Goal: Book appointment/travel/reservation

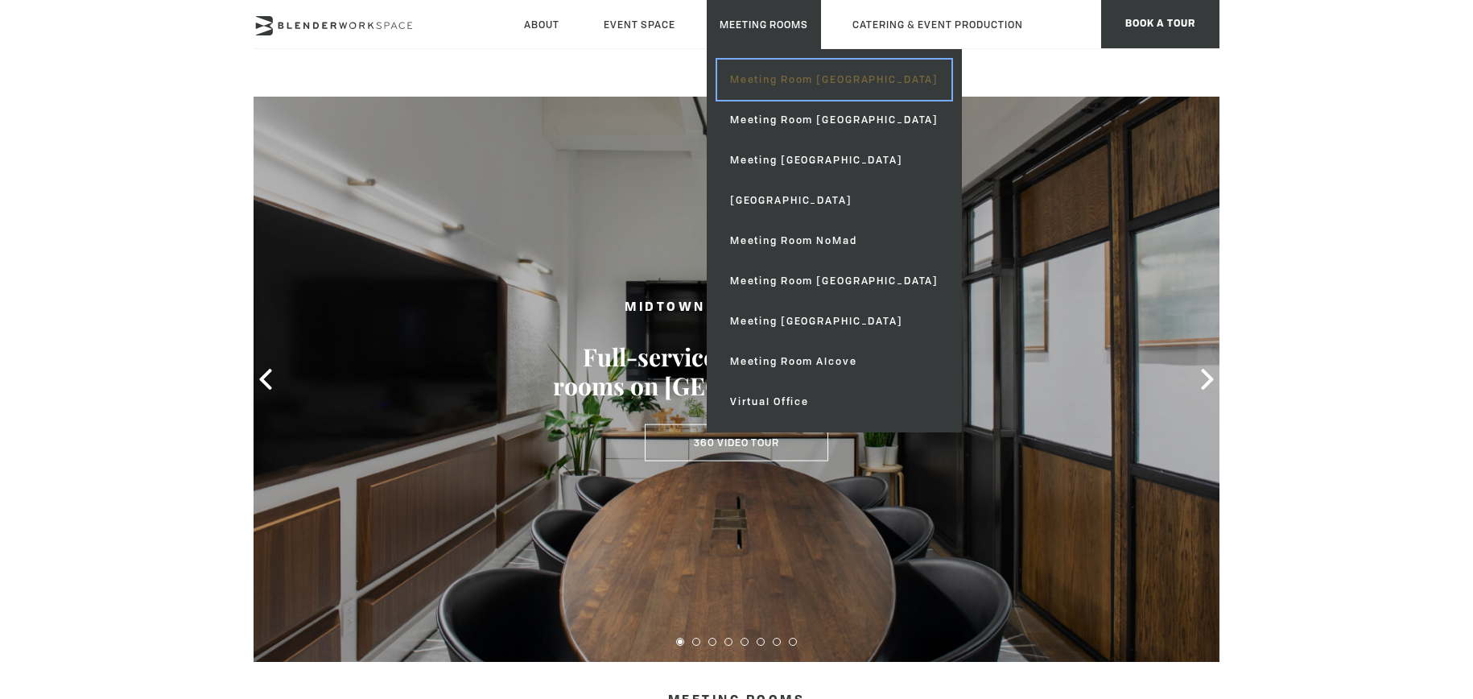
click at [823, 86] on link "Meeting Room [GEOGRAPHIC_DATA]" at bounding box center [834, 80] width 234 height 40
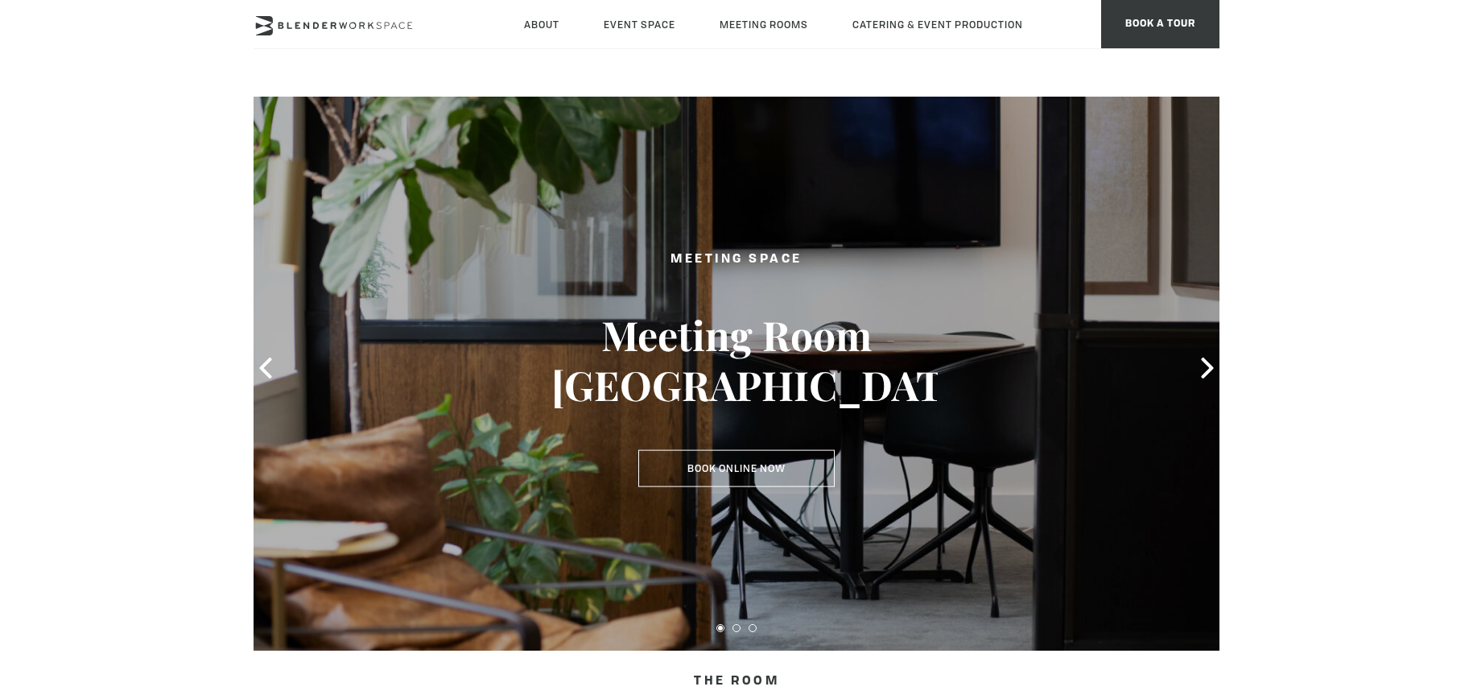
scroll to position [25, 0]
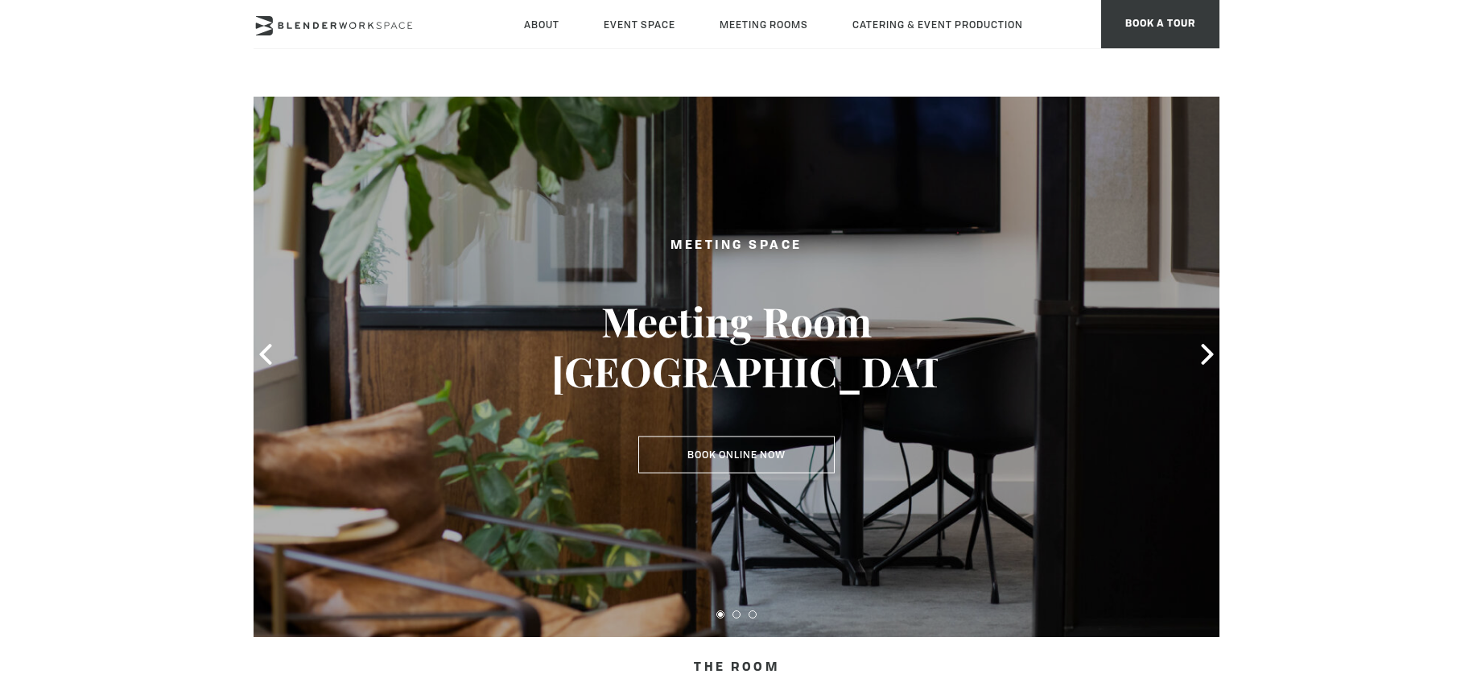
drag, startPoint x: 430, startPoint y: 32, endPoint x: 262, endPoint y: 25, distance: 167.6
click at [262, 25] on div "About Neighborhood Global Collective Journal Event Space The Auditorium Event S…" at bounding box center [737, 24] width 966 height 49
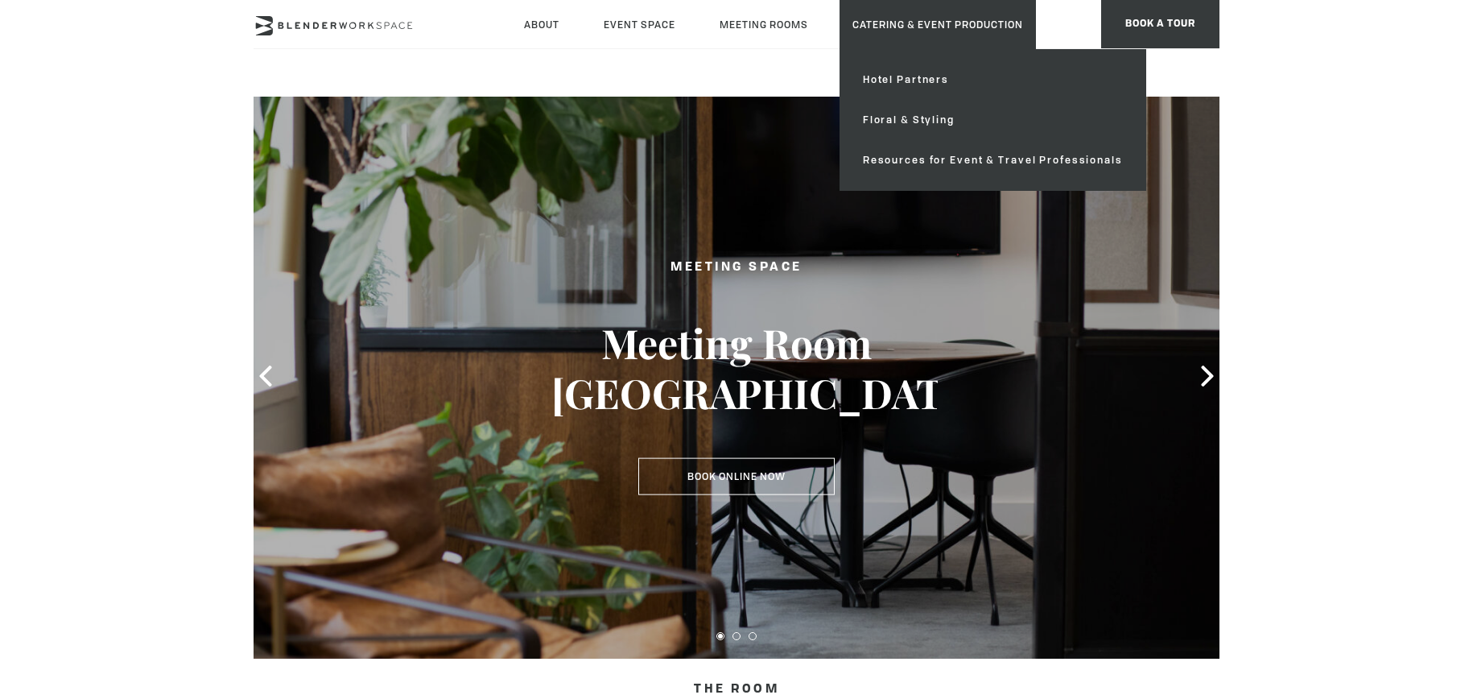
scroll to position [0, 0]
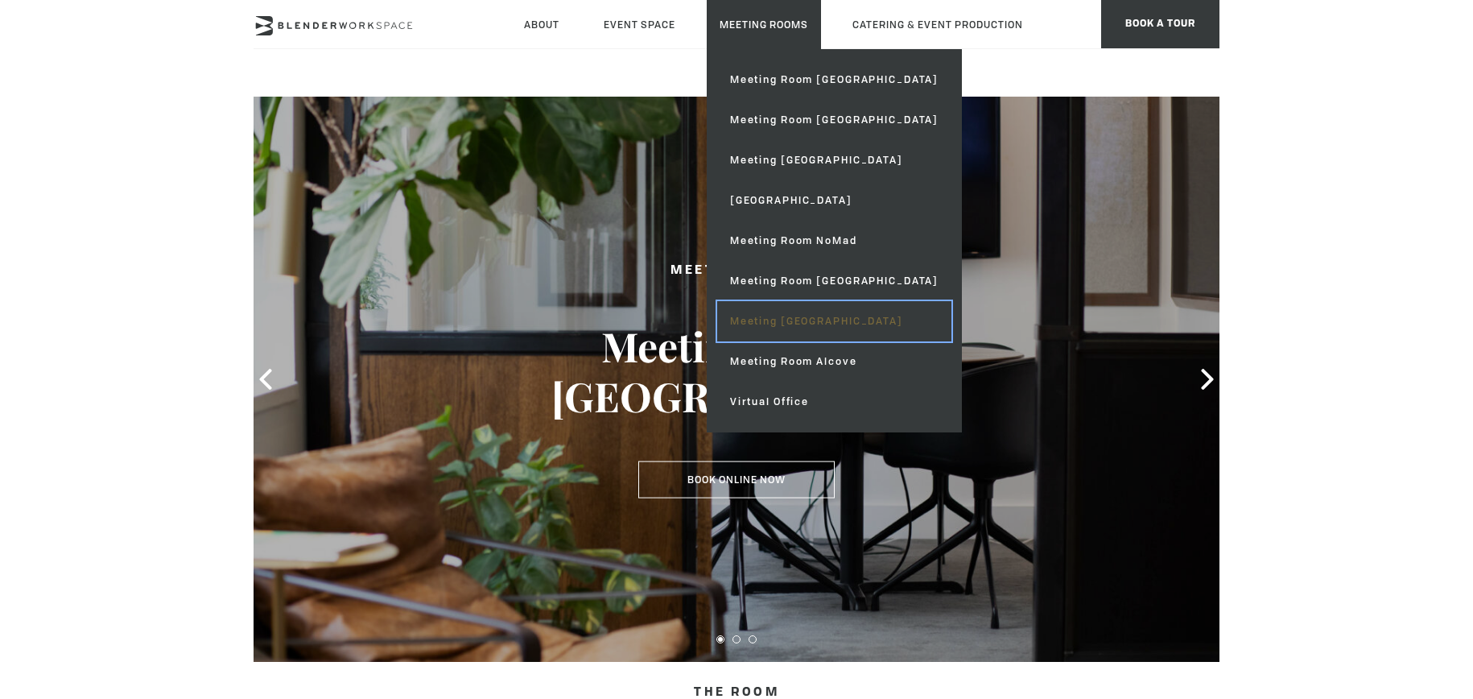
click at [844, 320] on link "Meeting [GEOGRAPHIC_DATA]" at bounding box center [834, 321] width 234 height 40
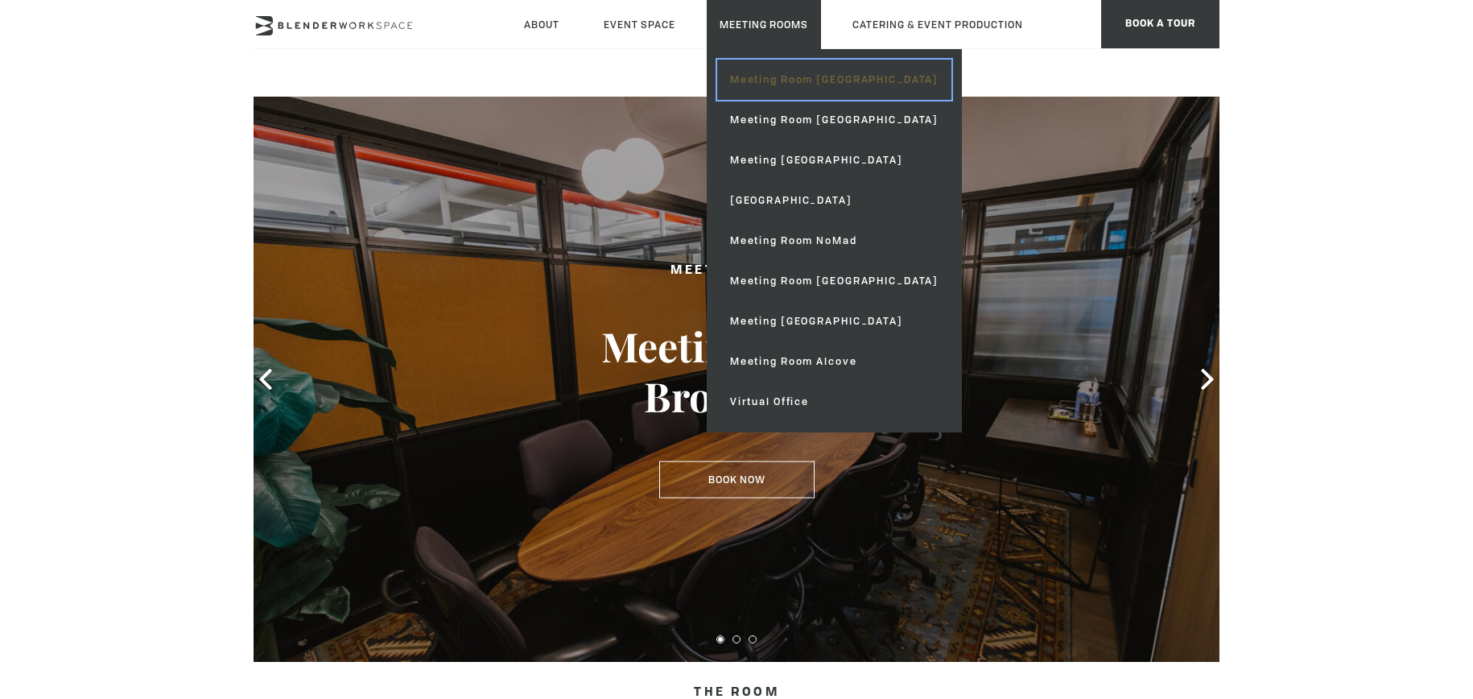
click at [811, 87] on link "Meeting Room [GEOGRAPHIC_DATA]" at bounding box center [834, 80] width 234 height 40
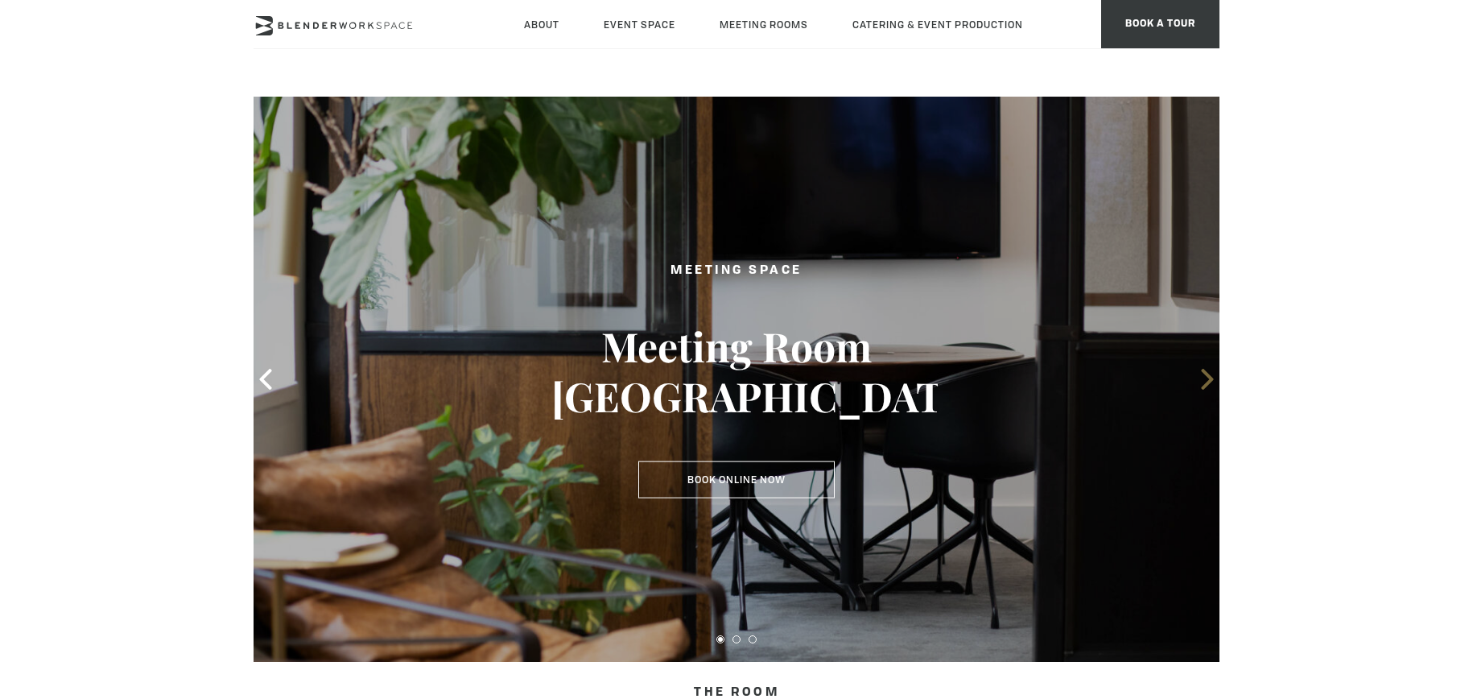
click at [1199, 374] on icon at bounding box center [1207, 379] width 21 height 21
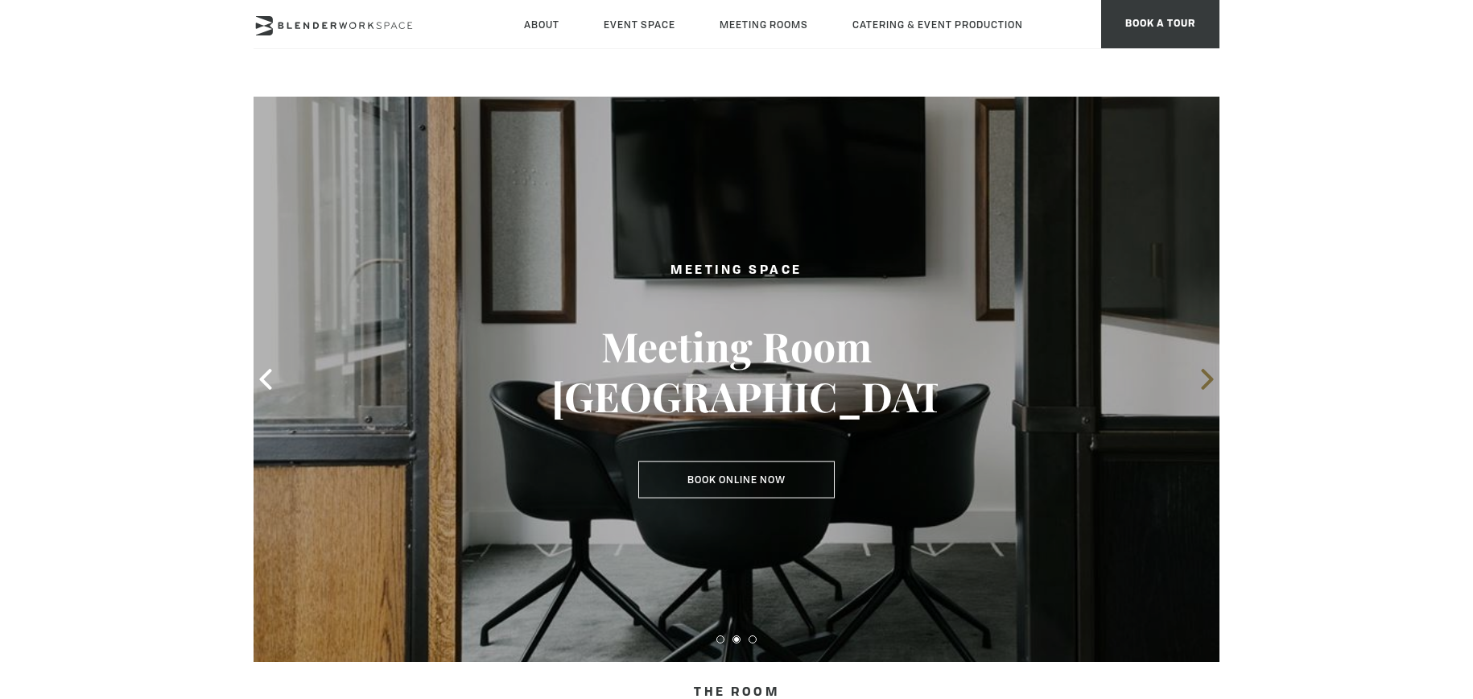
click at [1200, 374] on icon at bounding box center [1207, 379] width 21 height 21
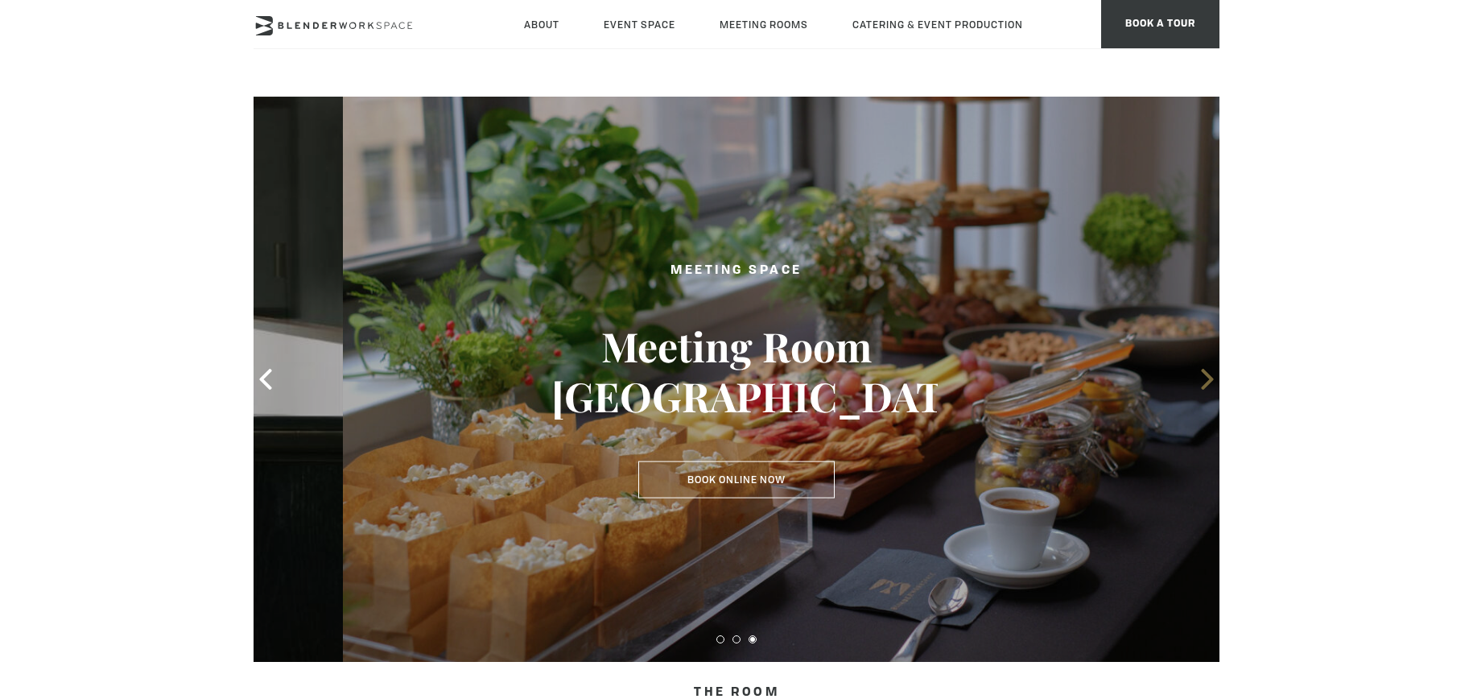
click at [1200, 374] on icon at bounding box center [1207, 379] width 21 height 21
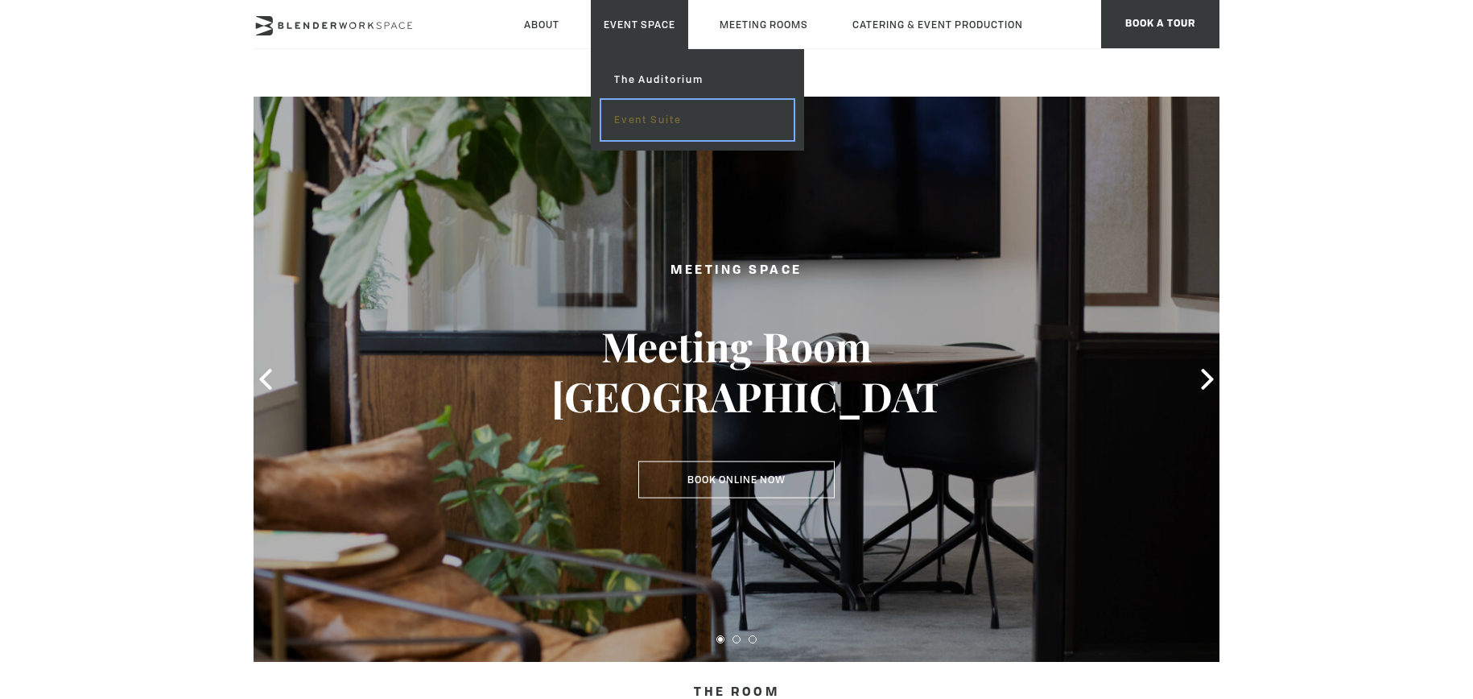
click at [670, 130] on link "Event Suite" at bounding box center [697, 120] width 192 height 40
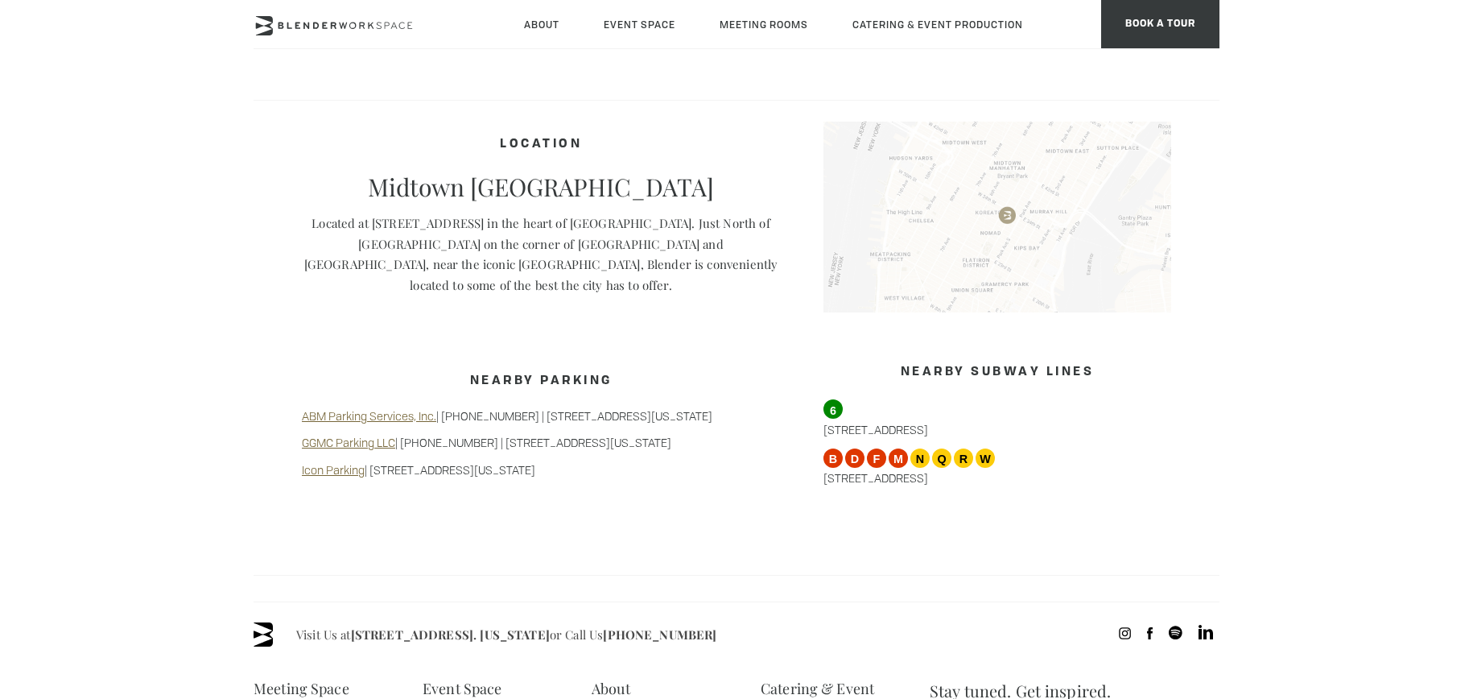
scroll to position [1242, 0]
click at [989, 247] on img at bounding box center [997, 216] width 348 height 192
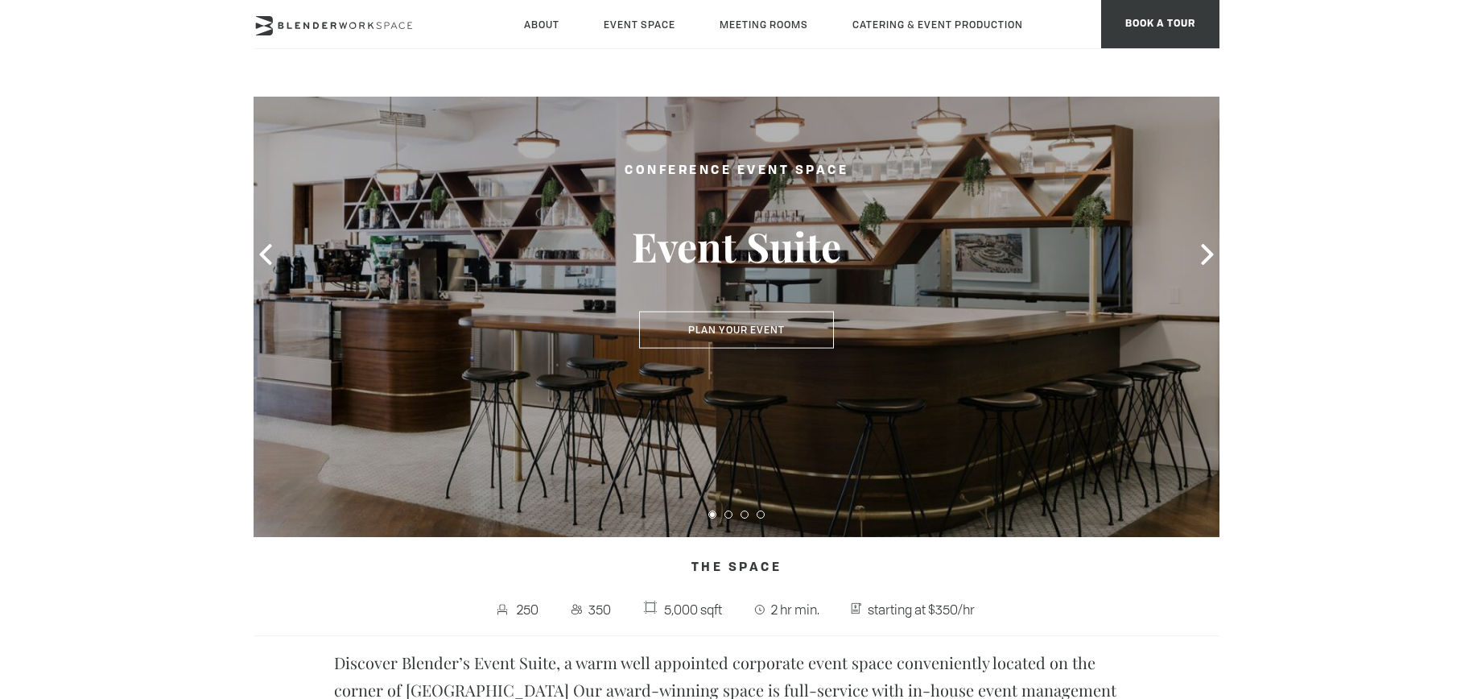
scroll to position [0, 0]
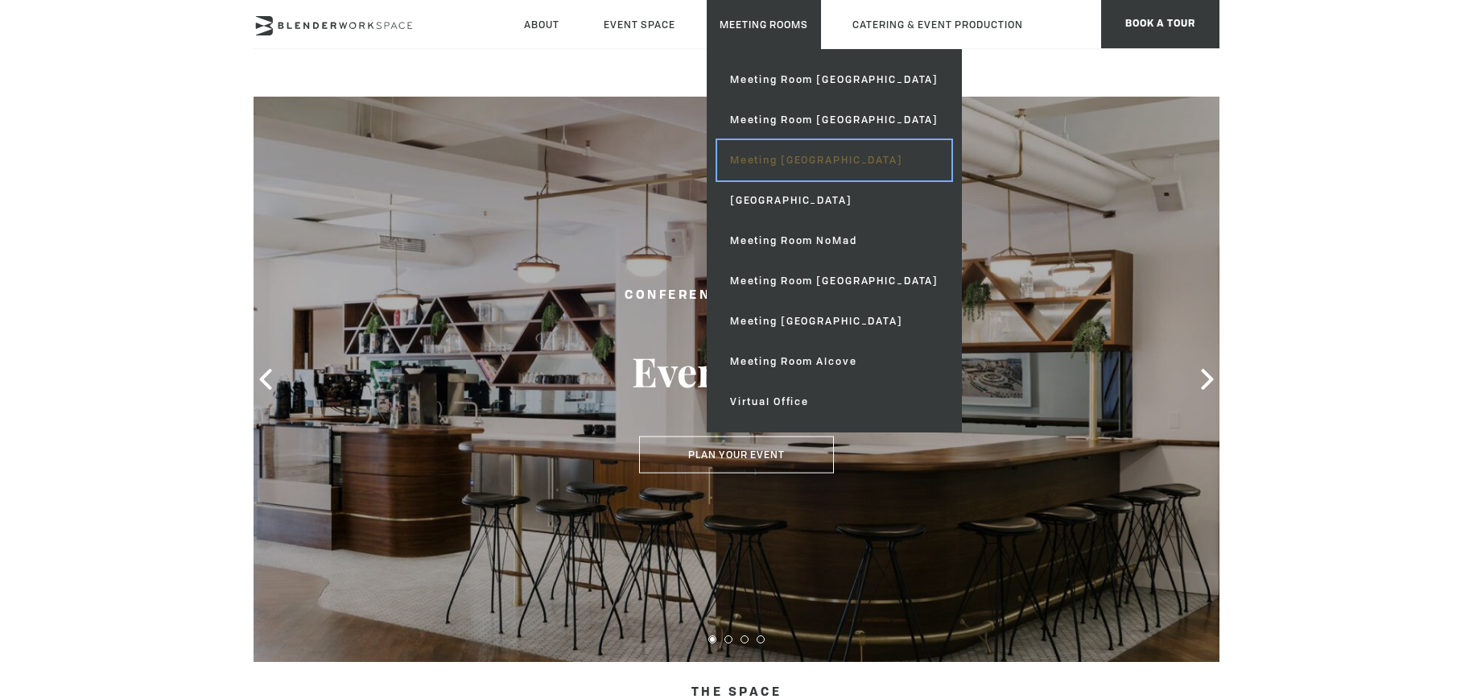
click at [811, 167] on link "Meeting [GEOGRAPHIC_DATA]" at bounding box center [834, 160] width 234 height 40
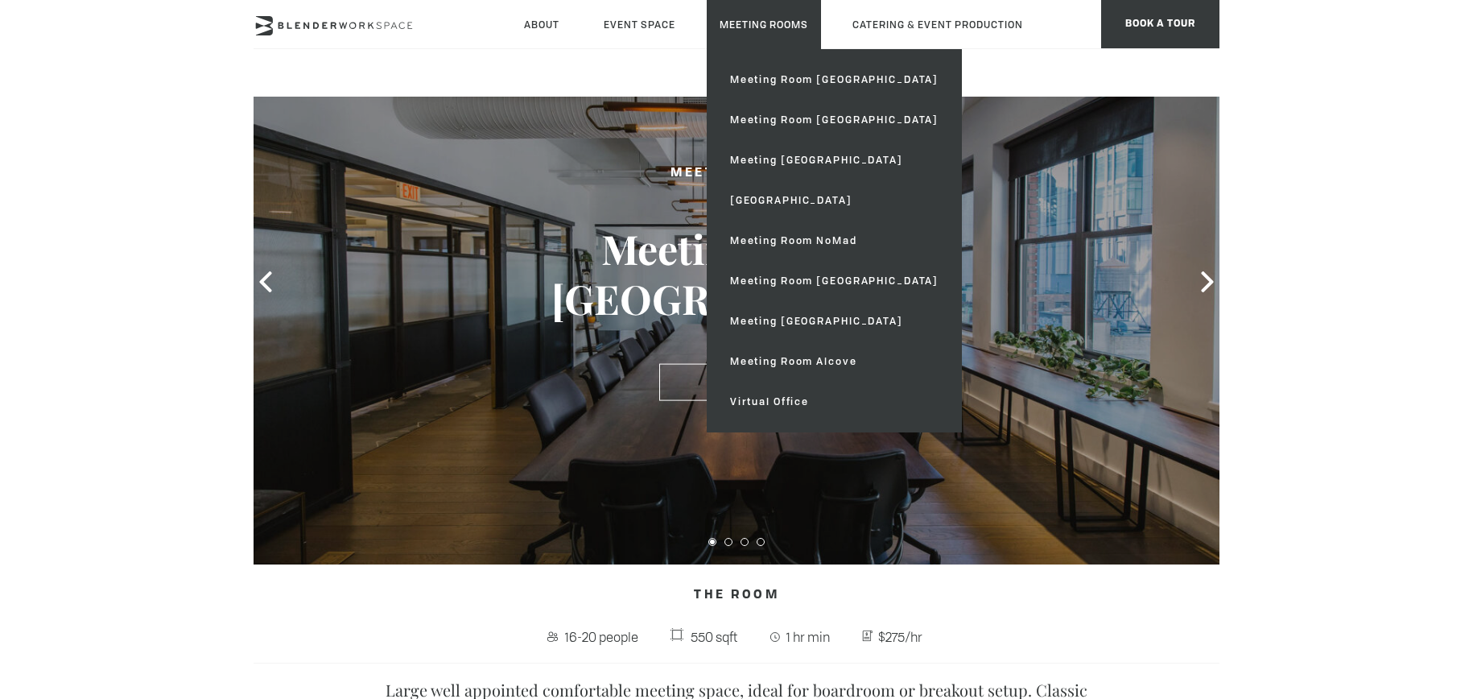
scroll to position [97, 0]
click at [801, 246] on link "Meeting Room NoMad" at bounding box center [834, 241] width 234 height 40
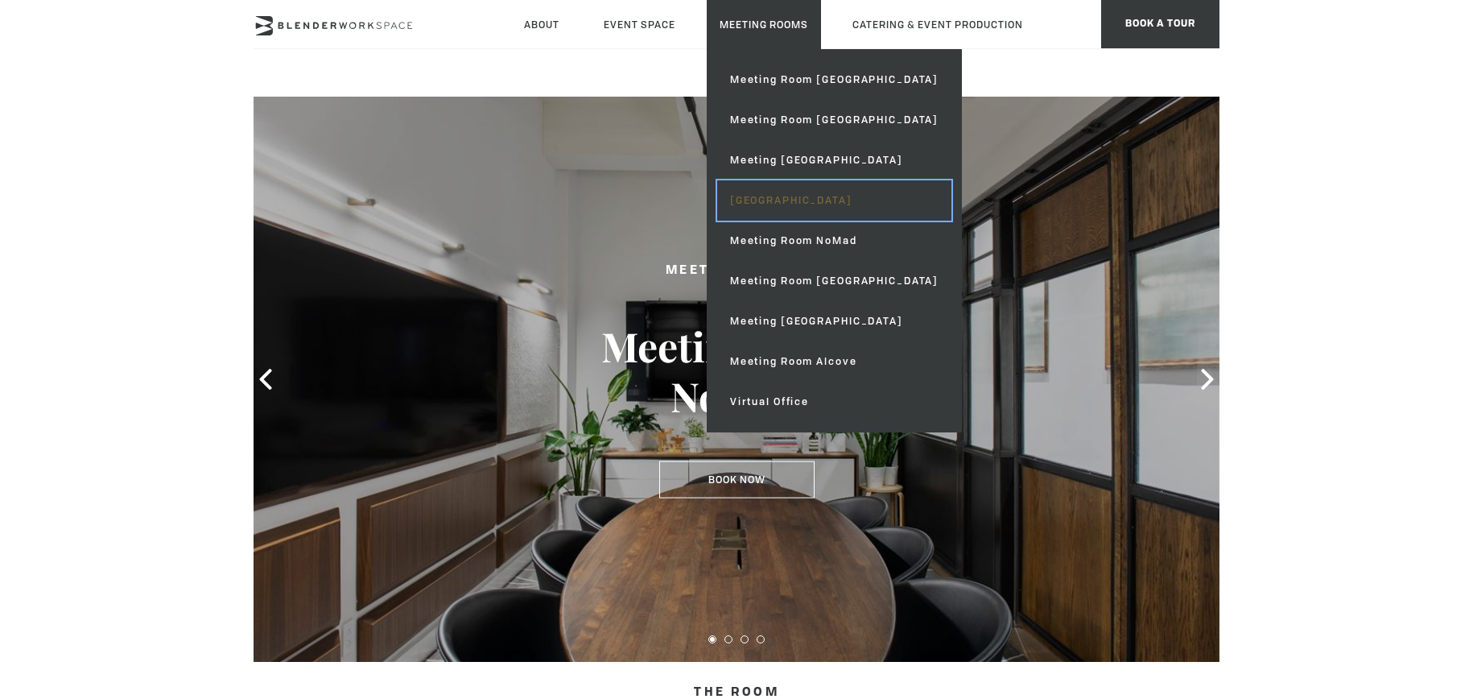
click at [831, 200] on link "[GEOGRAPHIC_DATA]" at bounding box center [834, 200] width 234 height 40
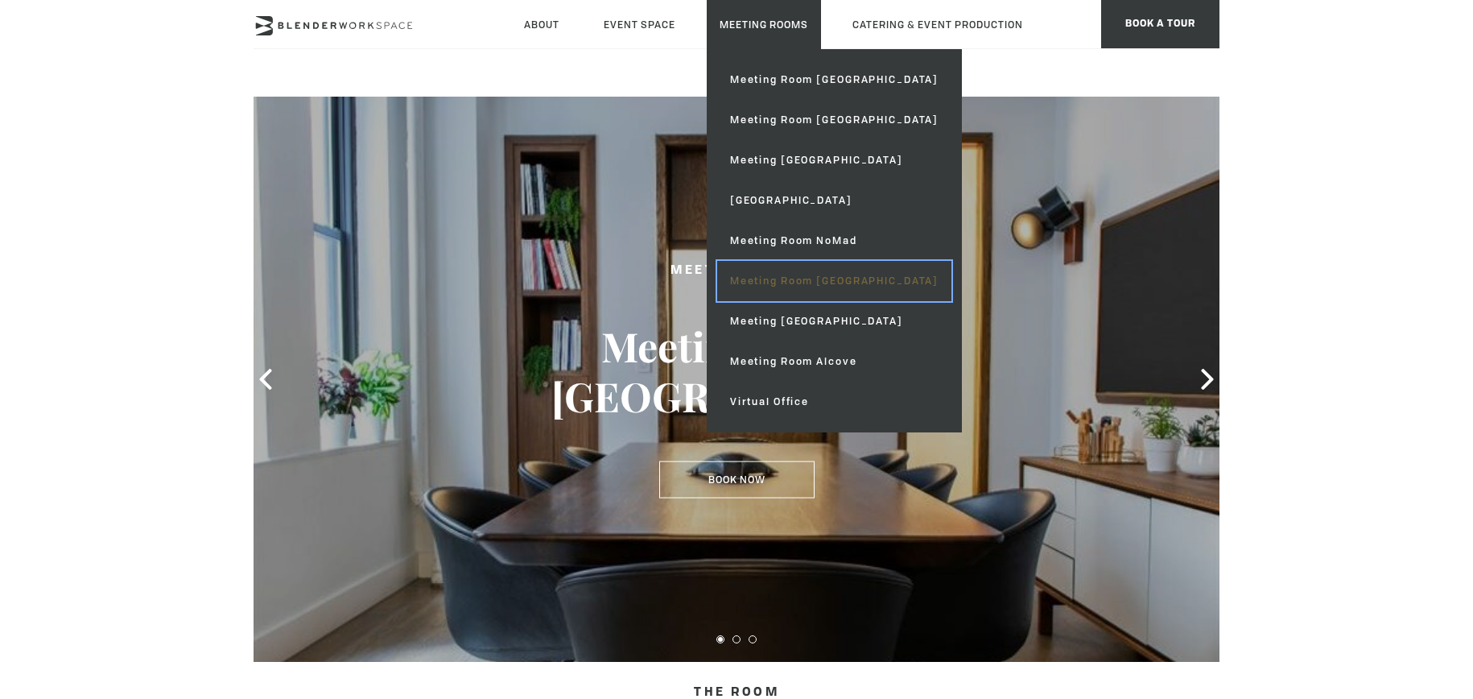
click at [860, 285] on link "Meeting Room [GEOGRAPHIC_DATA]" at bounding box center [834, 281] width 234 height 40
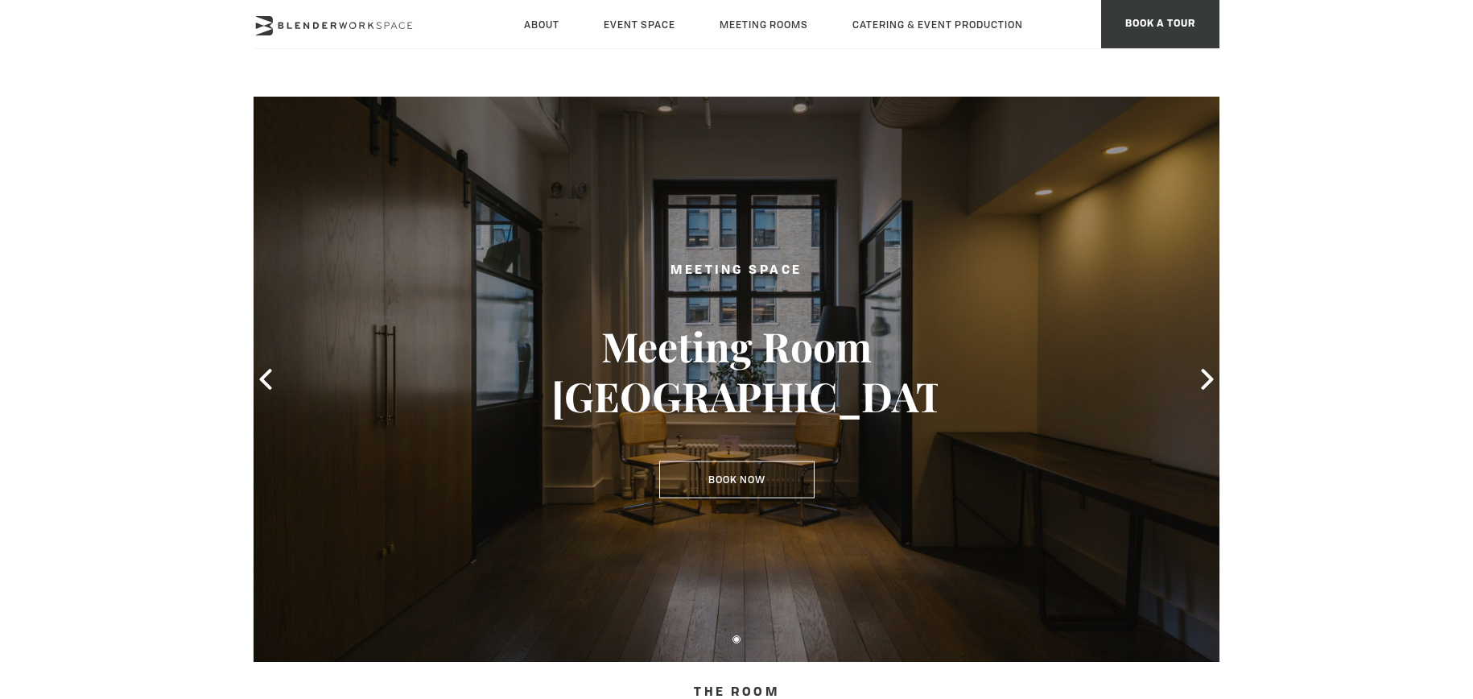
type div "[DATE]"
click at [1206, 375] on icon at bounding box center [1207, 379] width 12 height 21
click at [1203, 381] on icon at bounding box center [1207, 379] width 21 height 21
click at [1203, 378] on icon at bounding box center [1207, 379] width 21 height 21
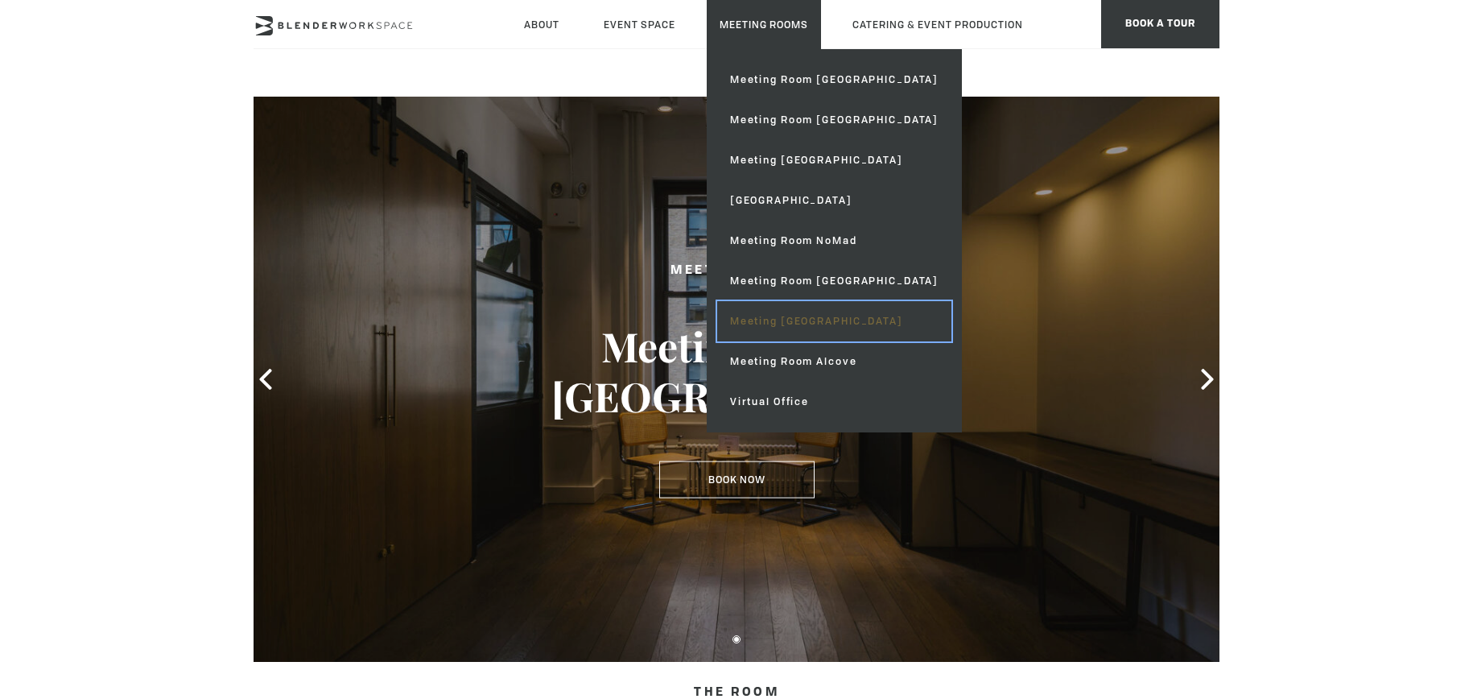
click at [824, 327] on link "Meeting [GEOGRAPHIC_DATA]" at bounding box center [834, 321] width 234 height 40
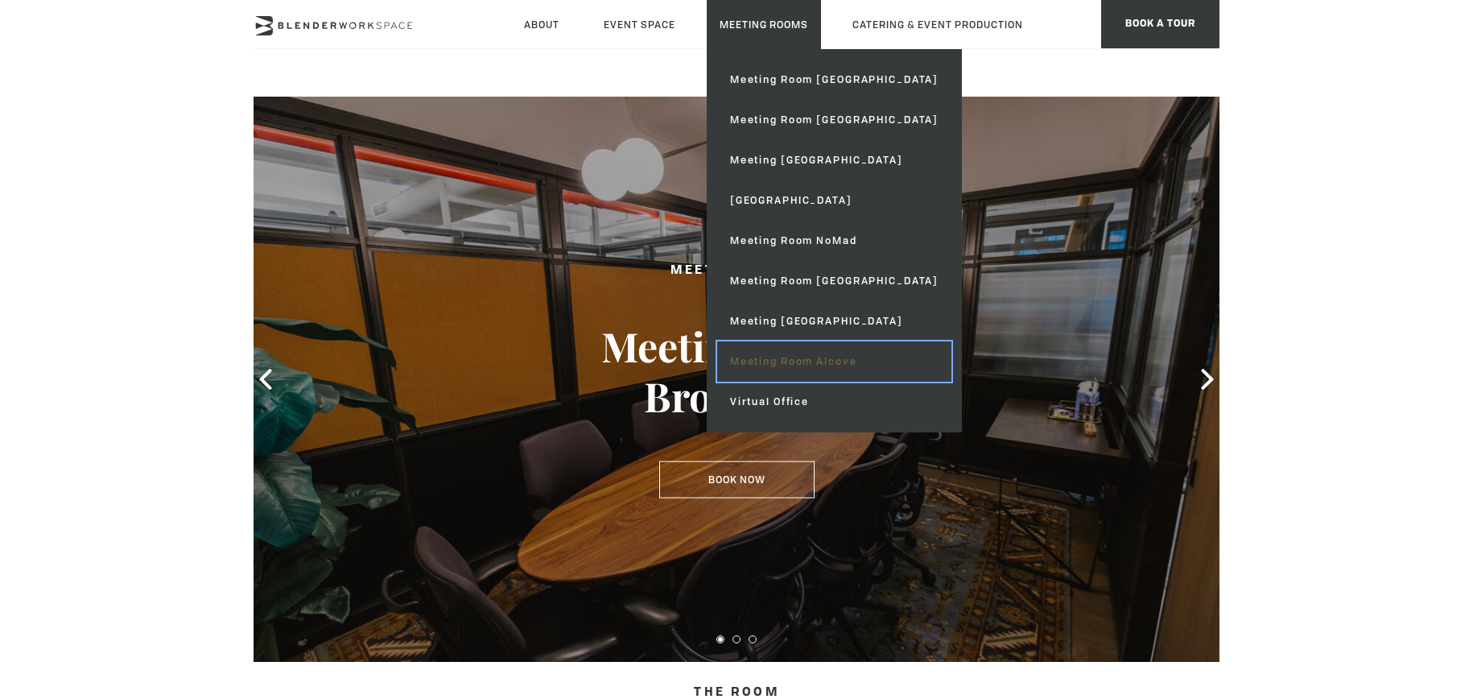
click at [840, 359] on link "Meeting Room Alcove" at bounding box center [834, 361] width 234 height 40
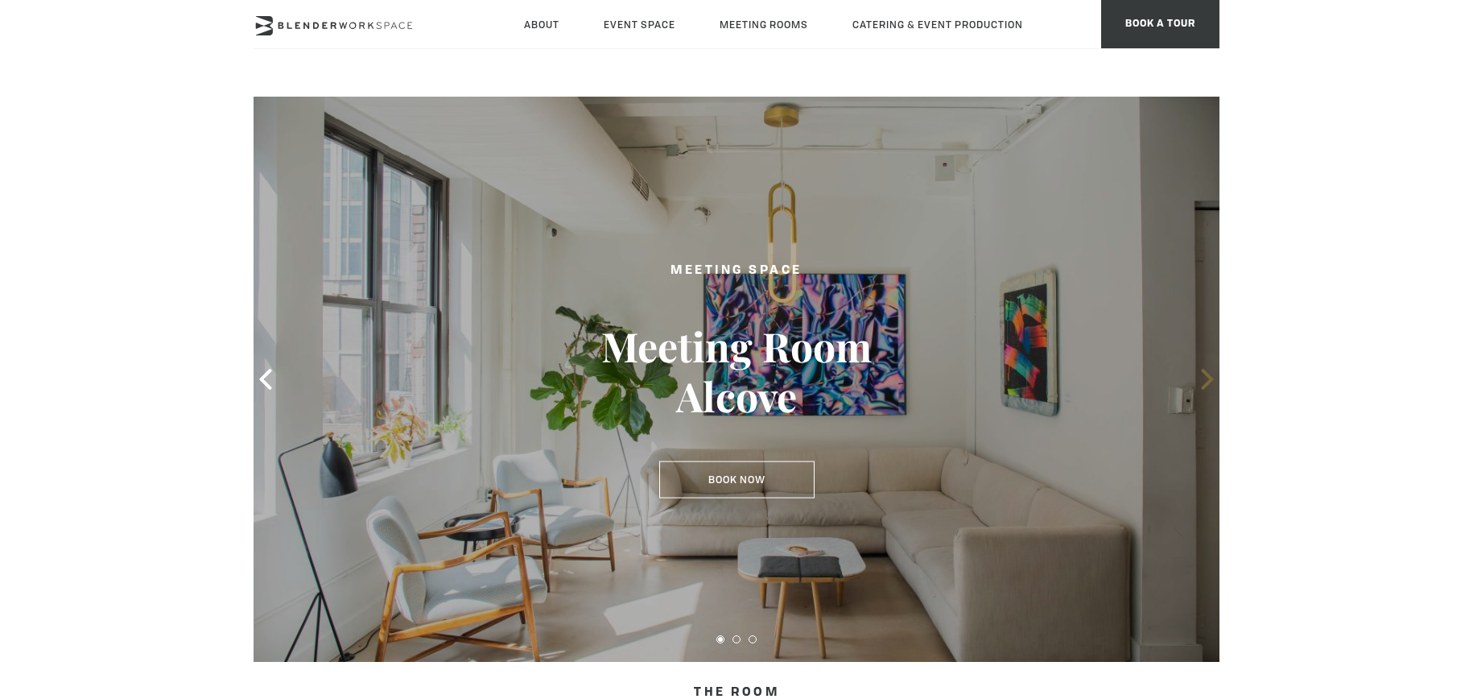
click at [1213, 382] on icon at bounding box center [1207, 379] width 21 height 21
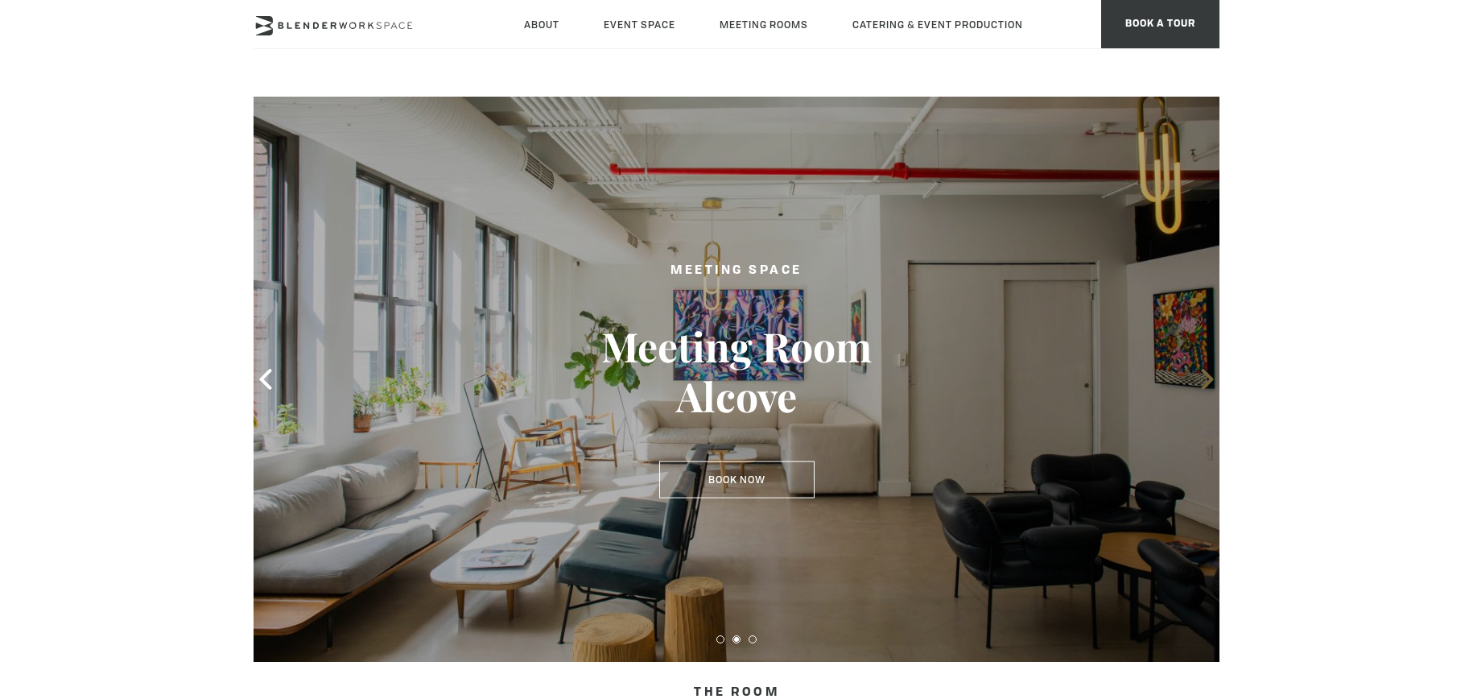
click at [1203, 382] on icon at bounding box center [1207, 379] width 21 height 21
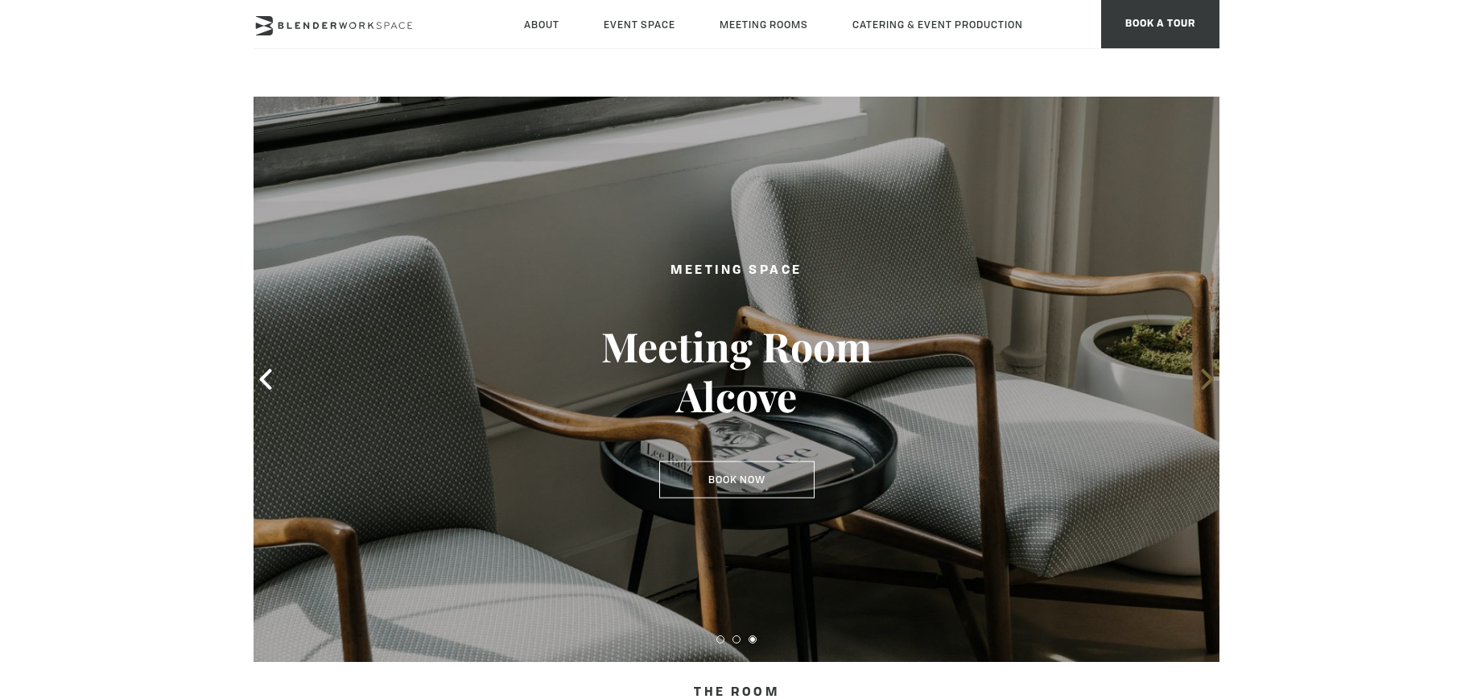
click at [1203, 382] on icon at bounding box center [1207, 379] width 21 height 21
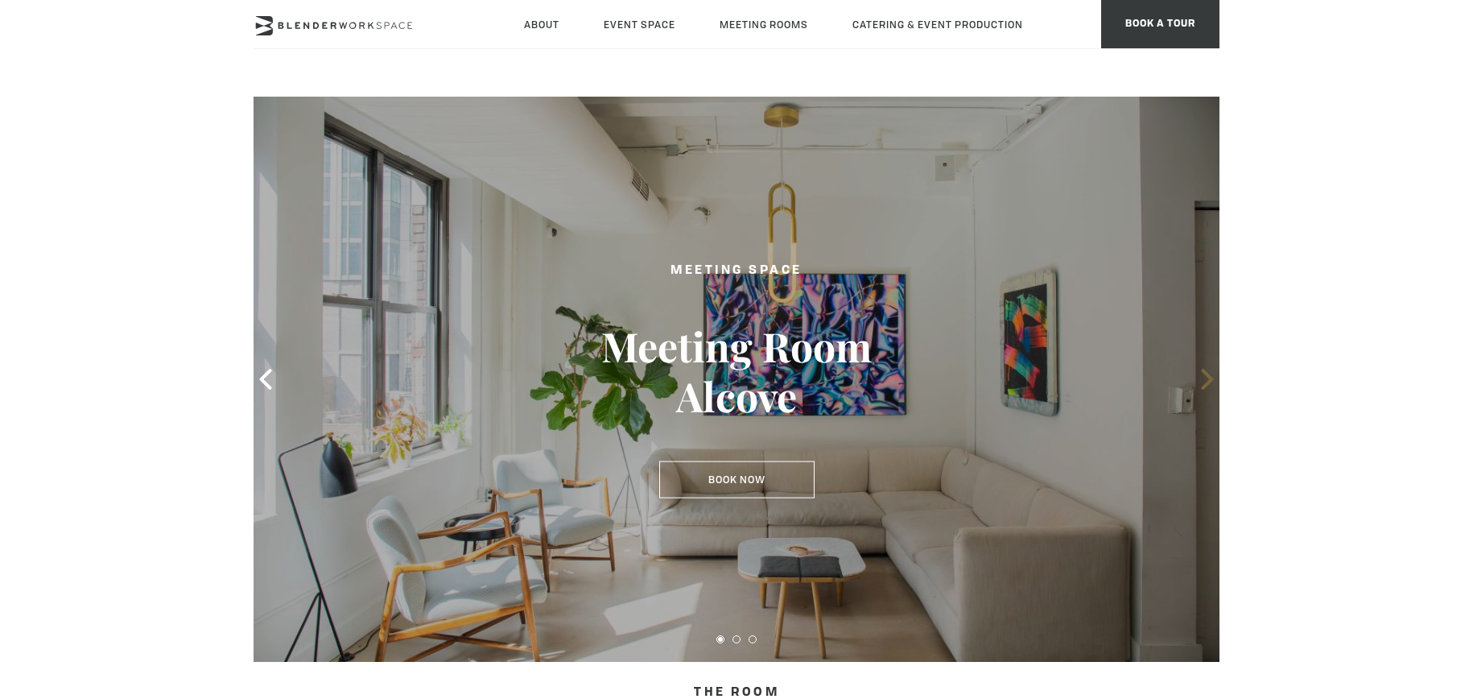
click at [1195, 380] on span at bounding box center [1207, 379] width 24 height 24
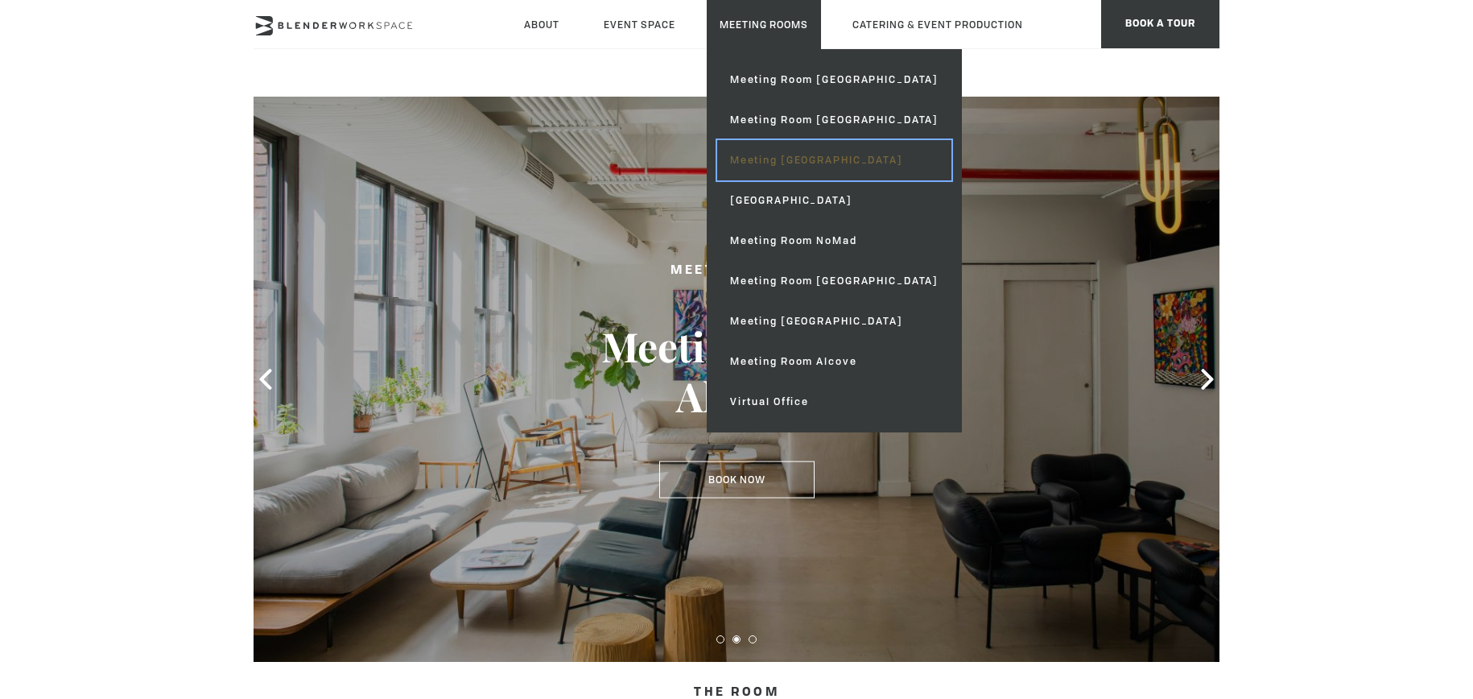
click at [785, 164] on link "Meeting [GEOGRAPHIC_DATA]" at bounding box center [834, 160] width 234 height 40
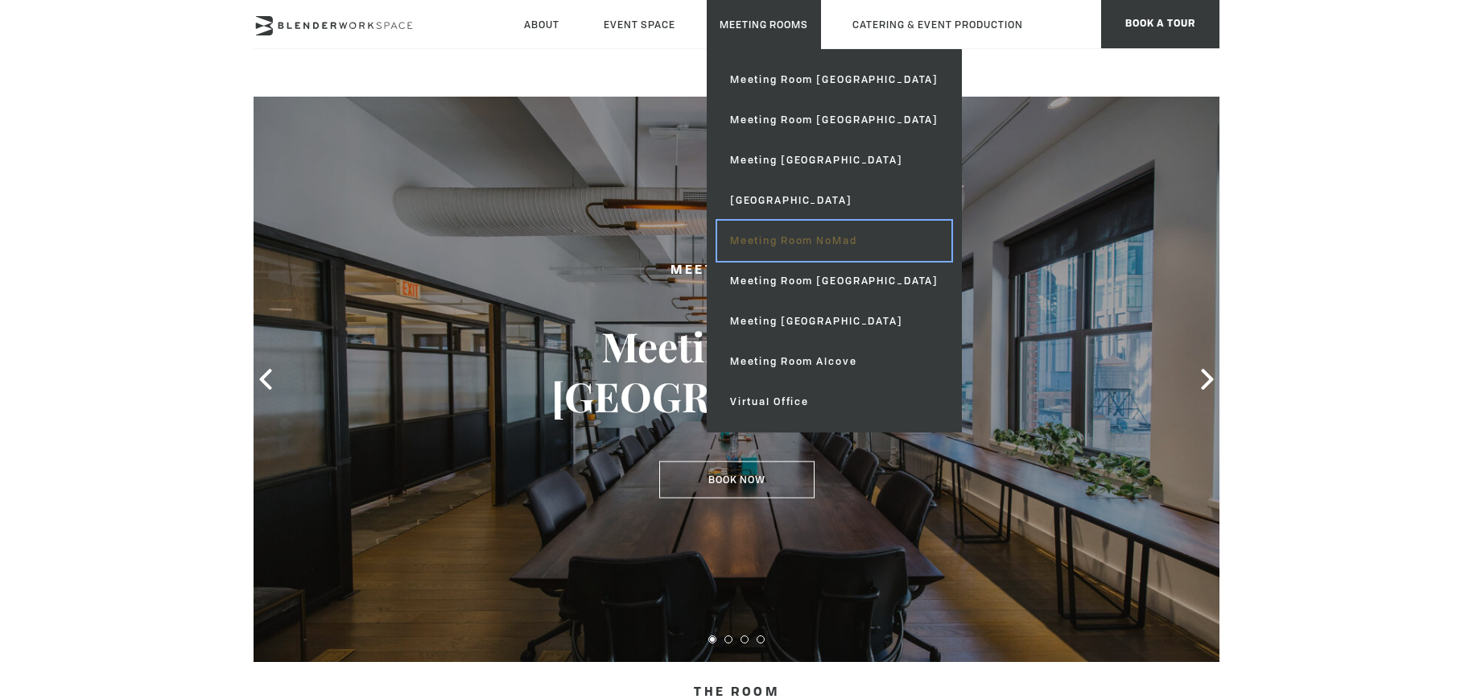
click at [860, 250] on link "Meeting Room NoMad" at bounding box center [834, 241] width 234 height 40
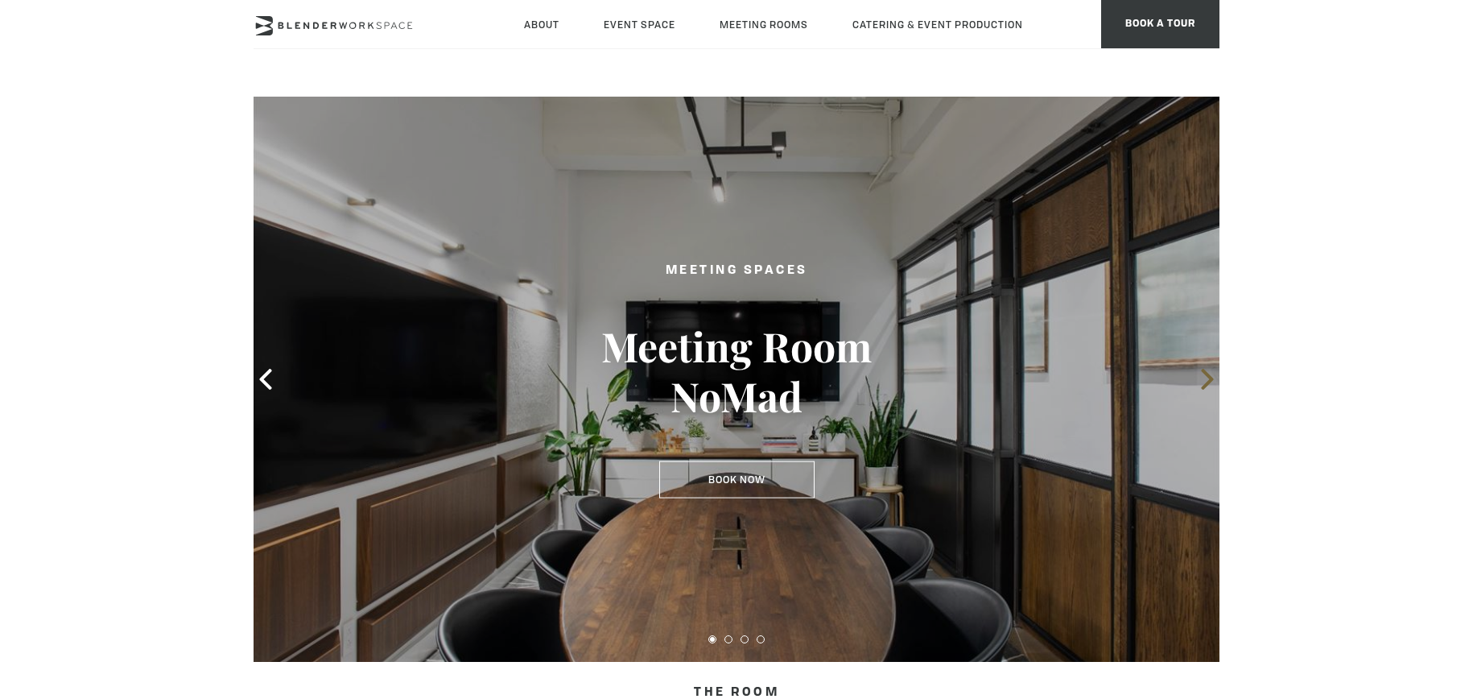
click at [1206, 378] on icon at bounding box center [1207, 379] width 21 height 21
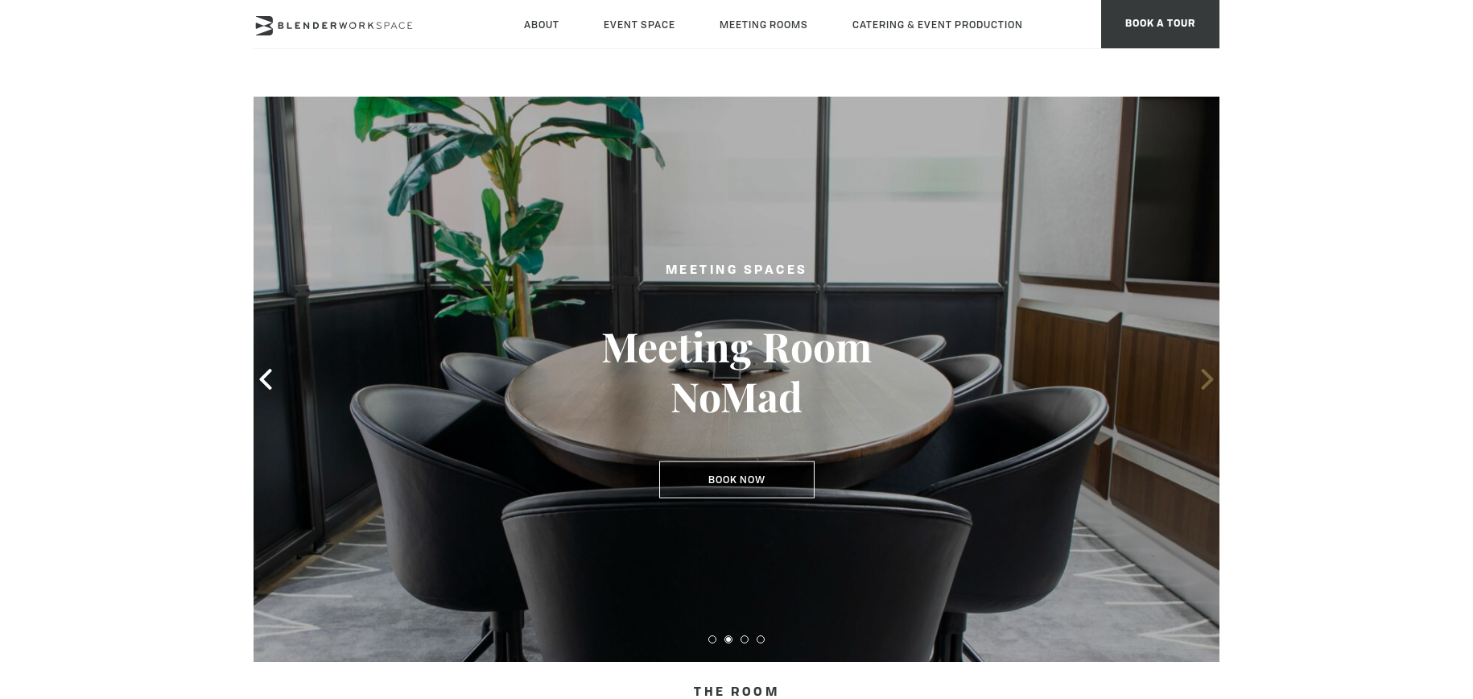
click at [1207, 377] on icon at bounding box center [1207, 379] width 21 height 21
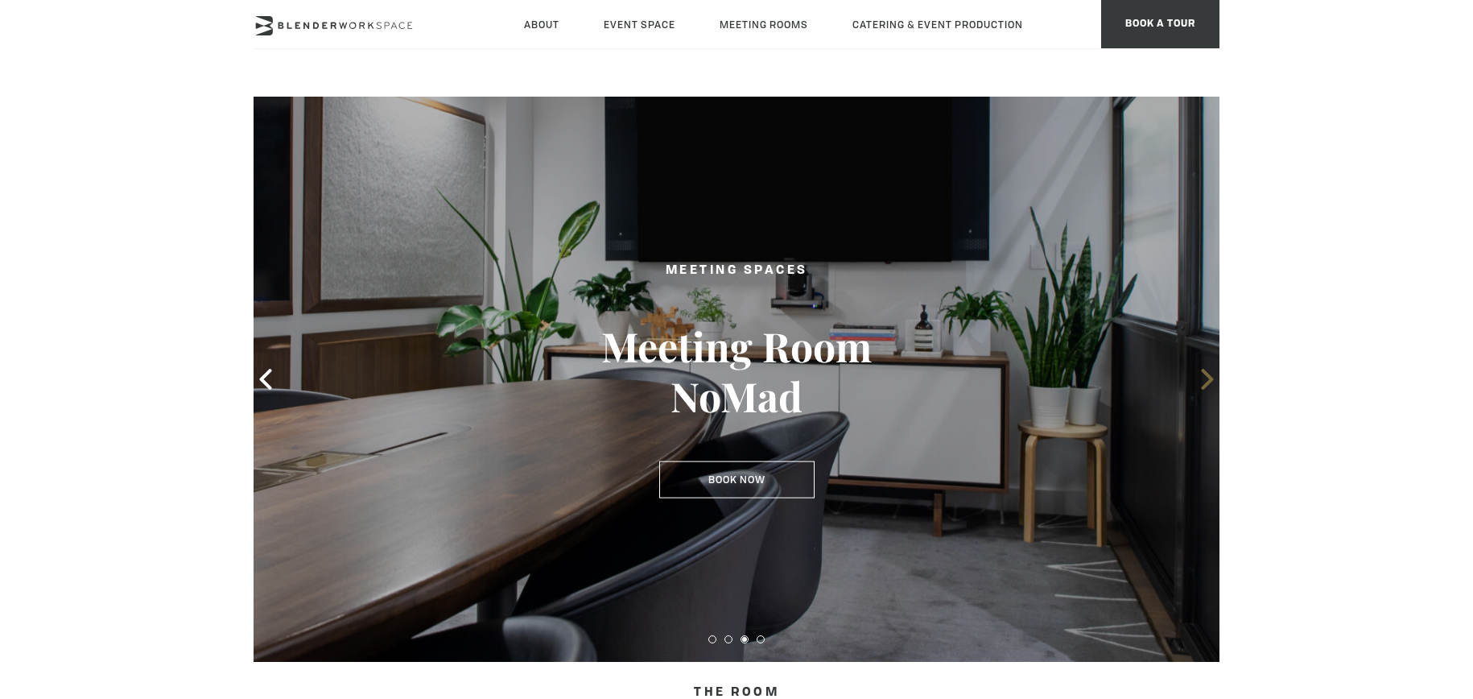
click at [1207, 377] on icon at bounding box center [1207, 379] width 21 height 21
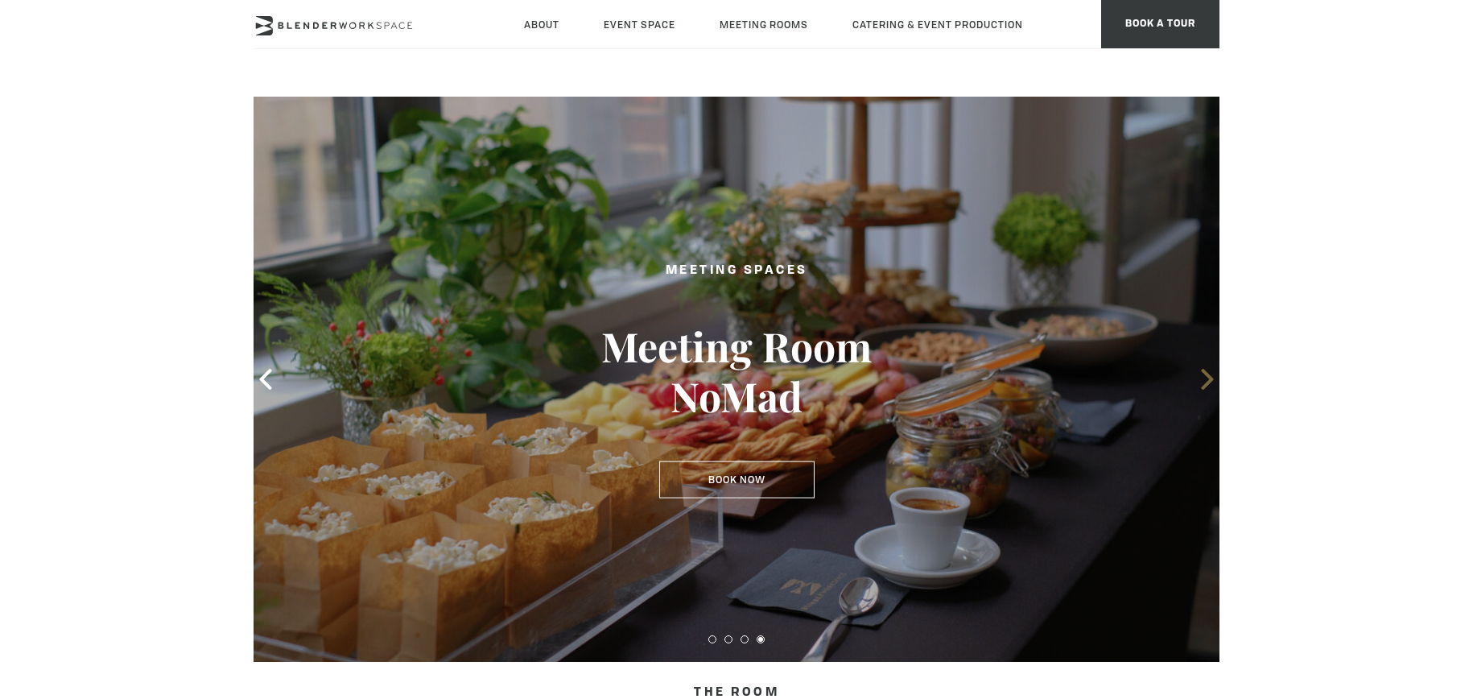
click at [1204, 377] on icon at bounding box center [1207, 379] width 21 height 21
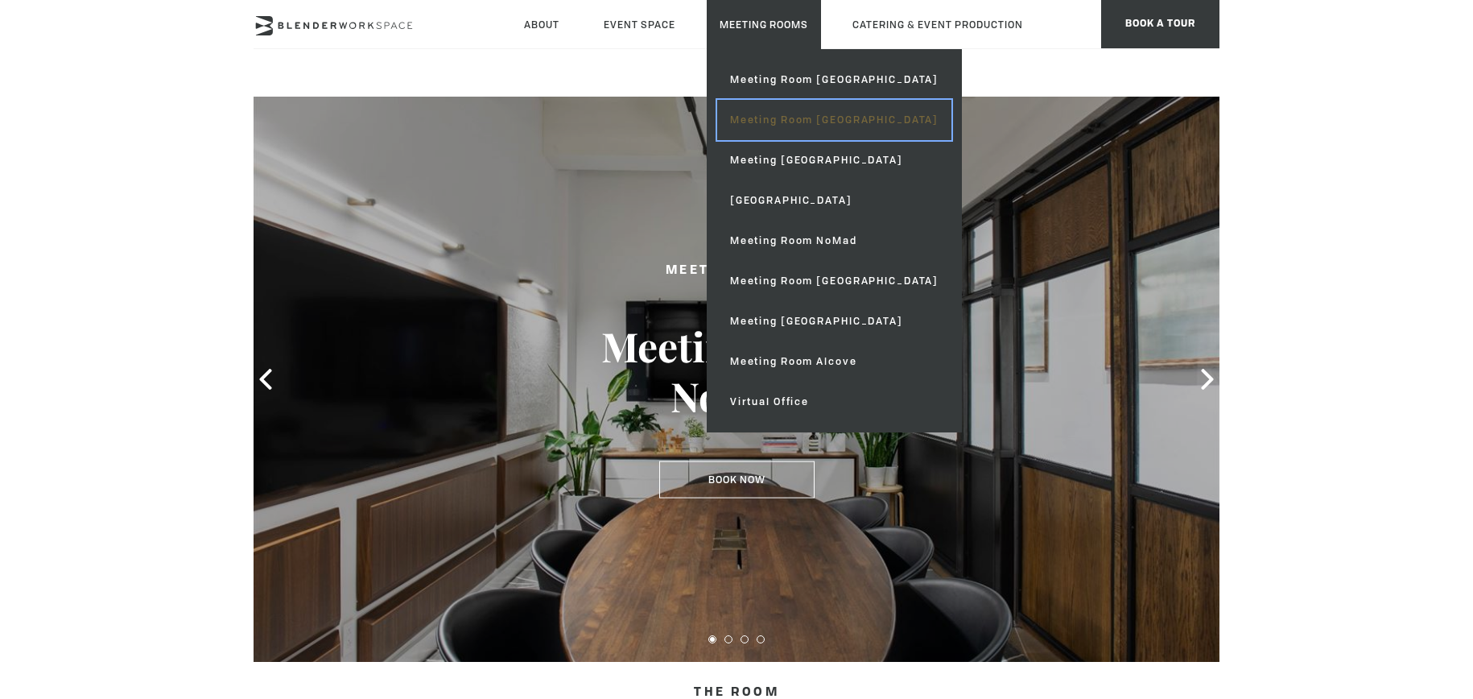
click at [783, 128] on link "Meeting Room [GEOGRAPHIC_DATA]" at bounding box center [834, 120] width 234 height 40
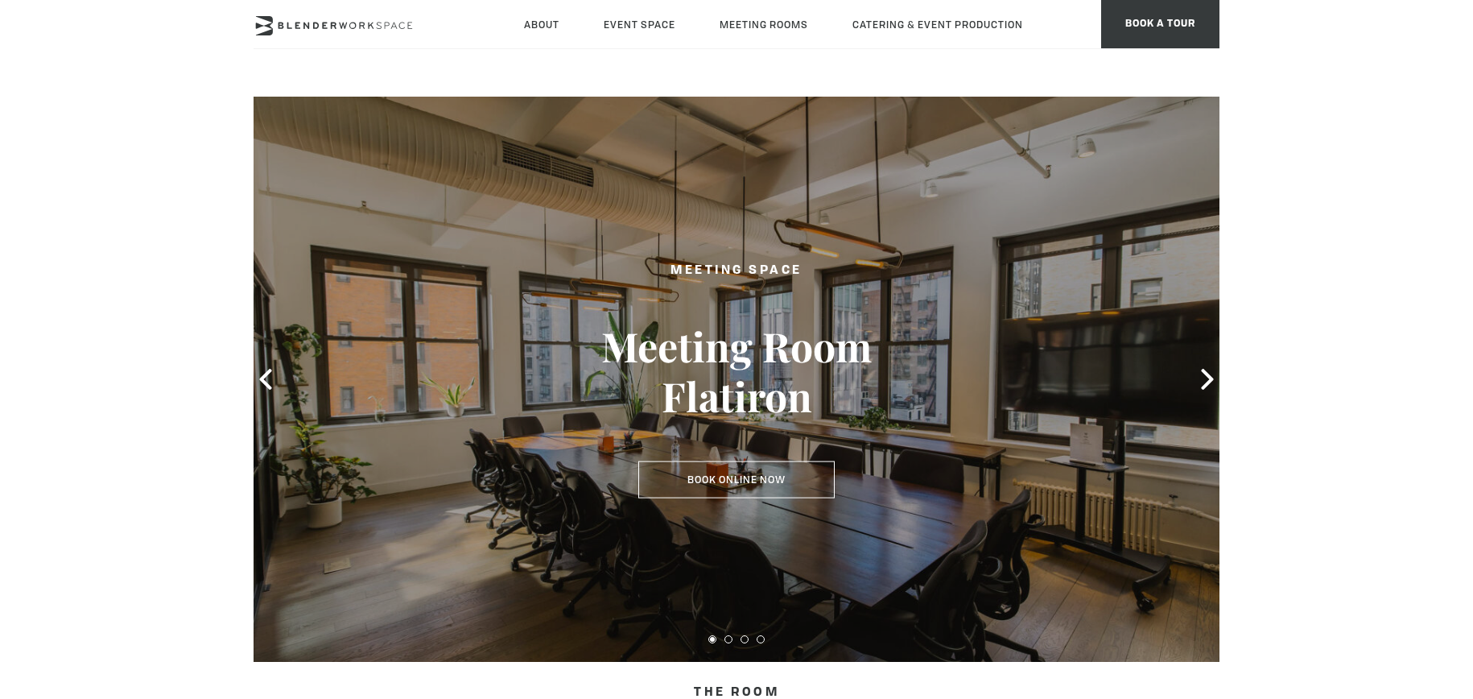
type div "[DATE]"
type div "2025-09-16"
click at [1193, 386] on div at bounding box center [737, 379] width 966 height 565
click at [1204, 379] on icon at bounding box center [1207, 379] width 21 height 21
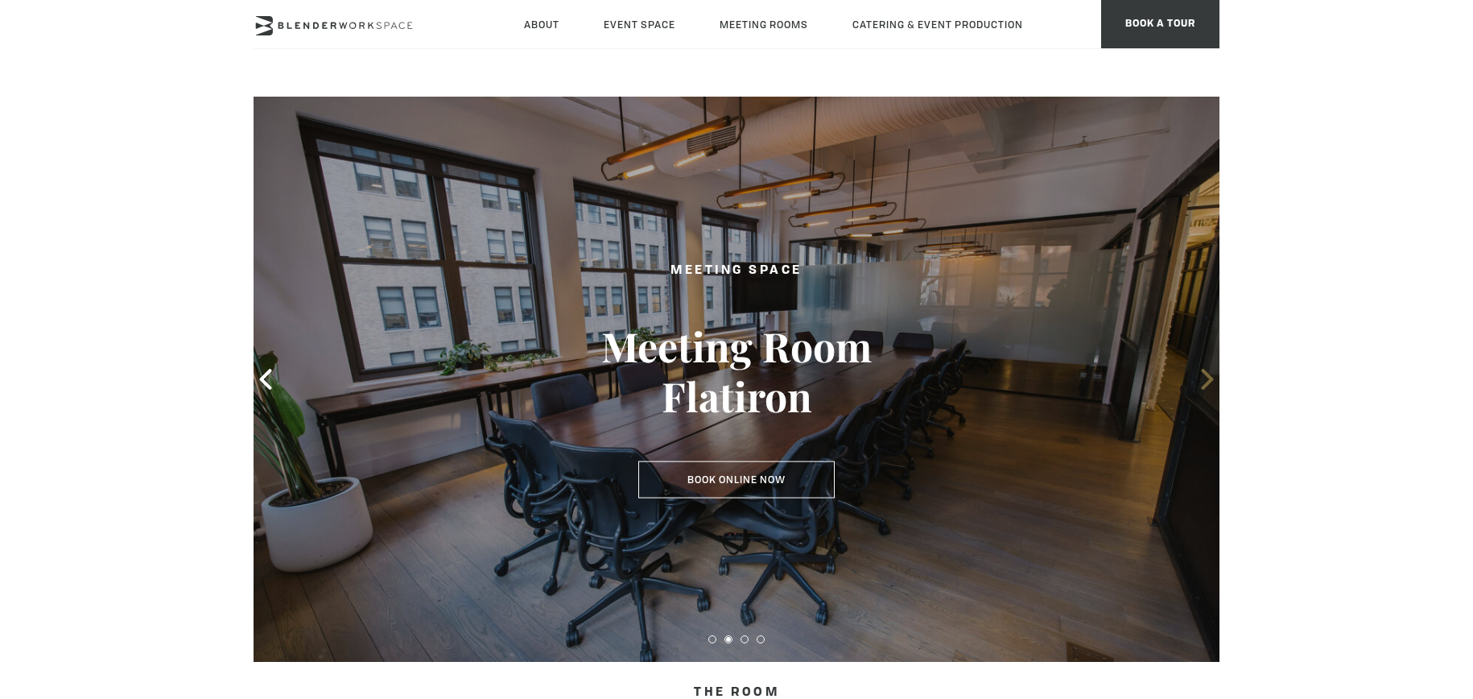
click at [1204, 379] on icon at bounding box center [1207, 379] width 21 height 21
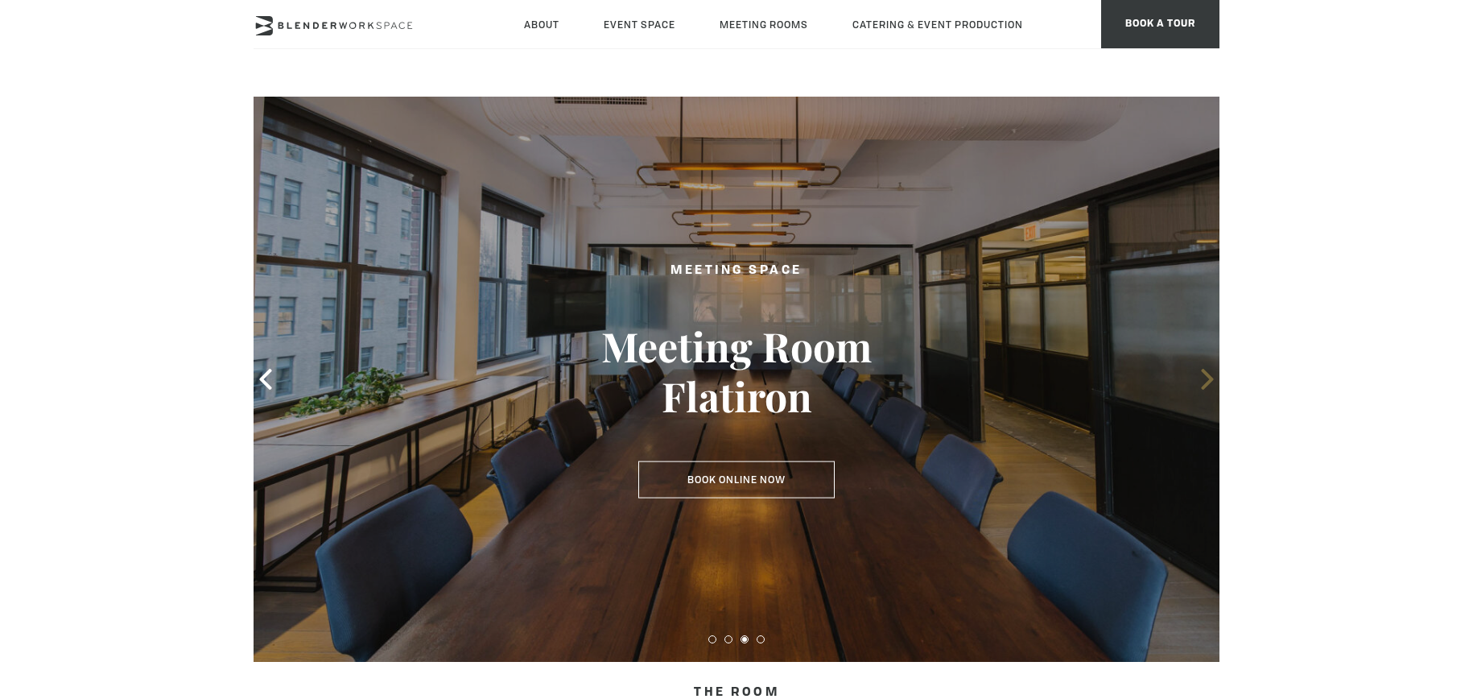
click at [1204, 381] on icon at bounding box center [1207, 379] width 21 height 21
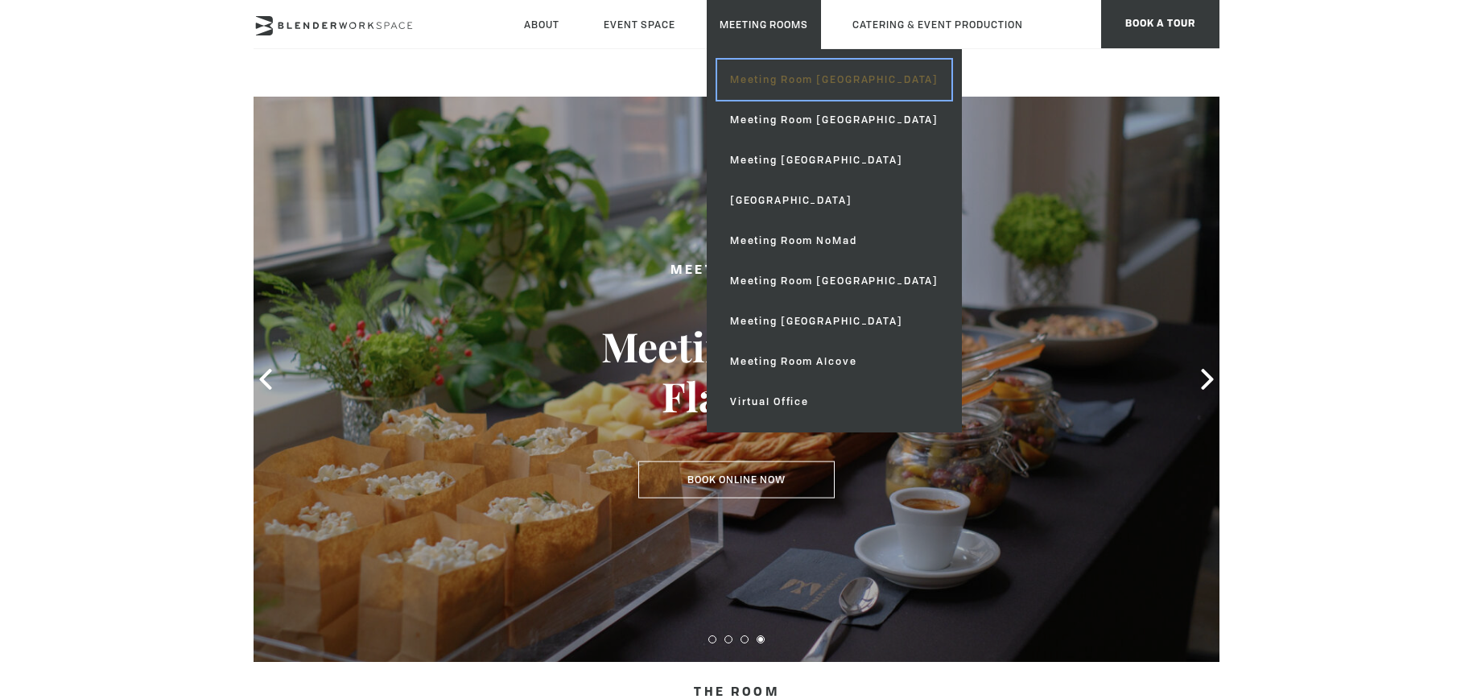
click at [797, 87] on link "Meeting Room [GEOGRAPHIC_DATA]" at bounding box center [834, 80] width 234 height 40
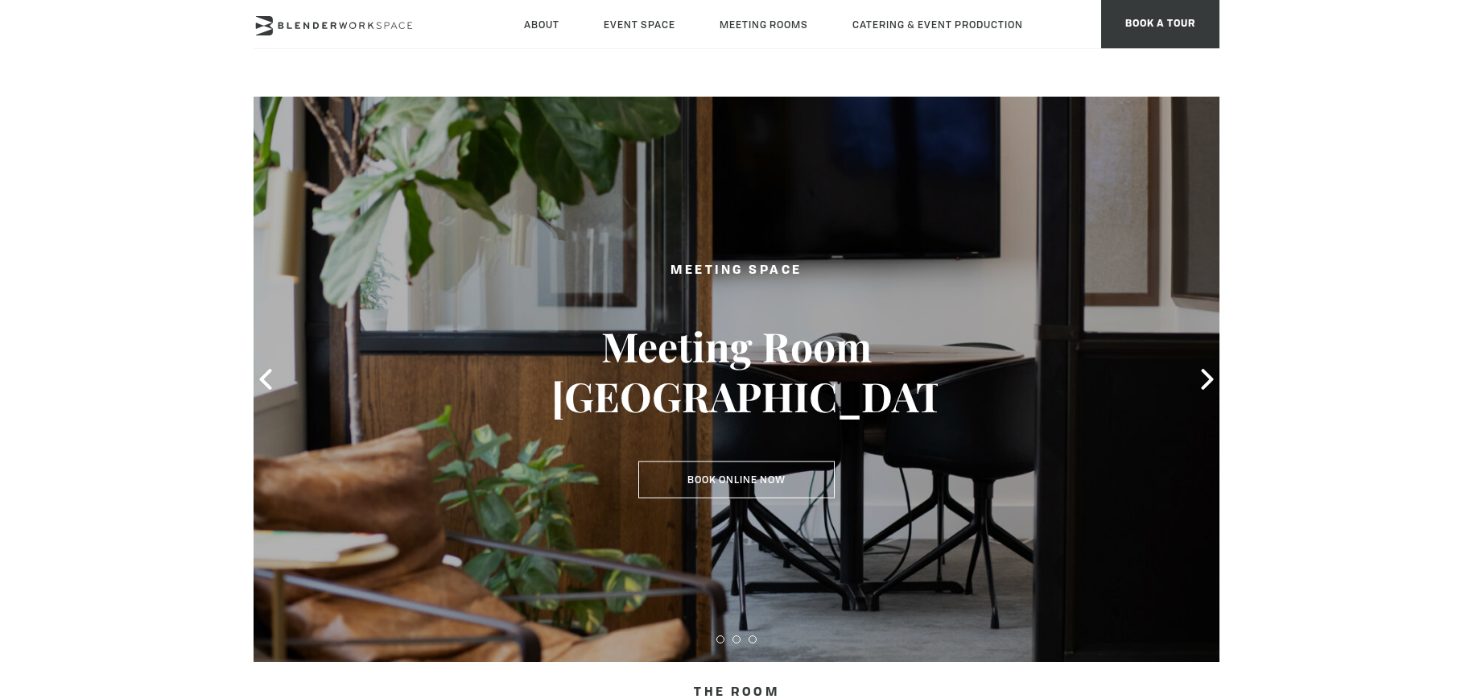
type div "2025-09-16"
click at [1199, 378] on icon at bounding box center [1207, 379] width 21 height 21
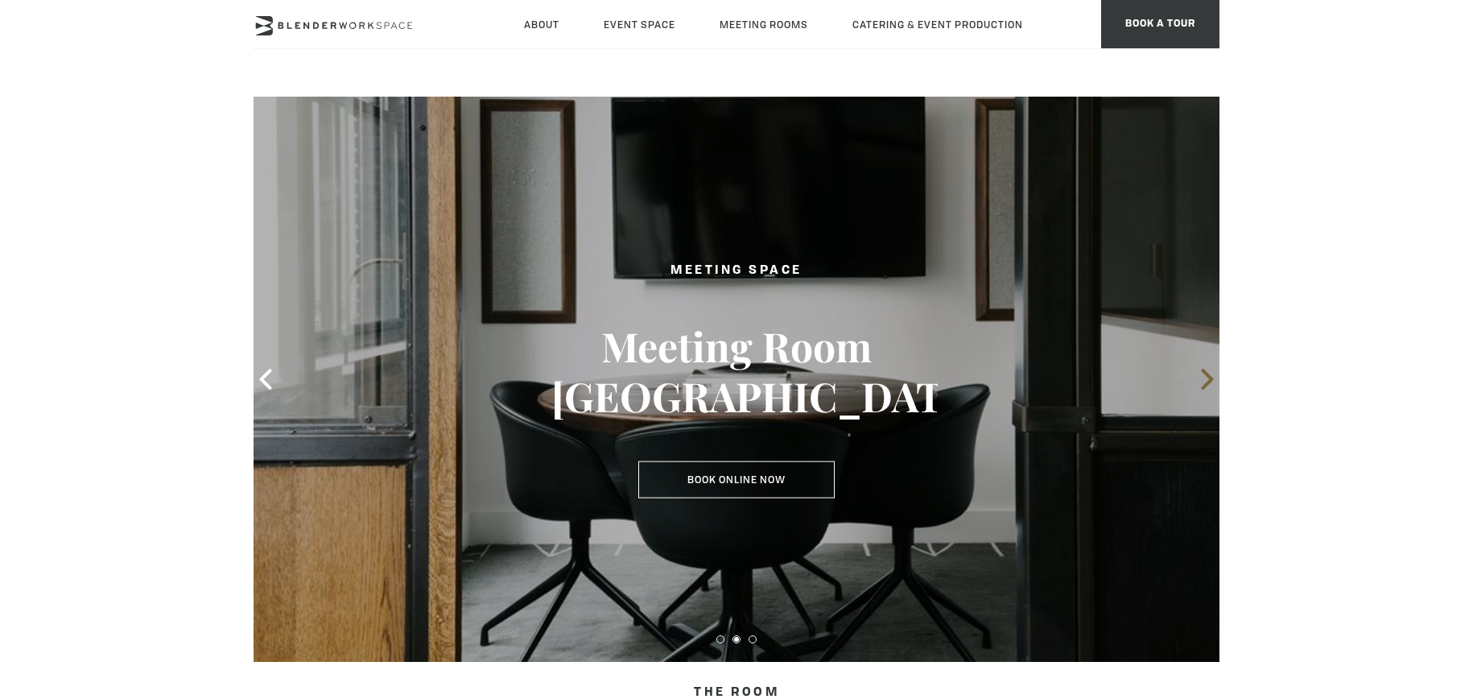
click at [1203, 378] on icon at bounding box center [1207, 379] width 21 height 21
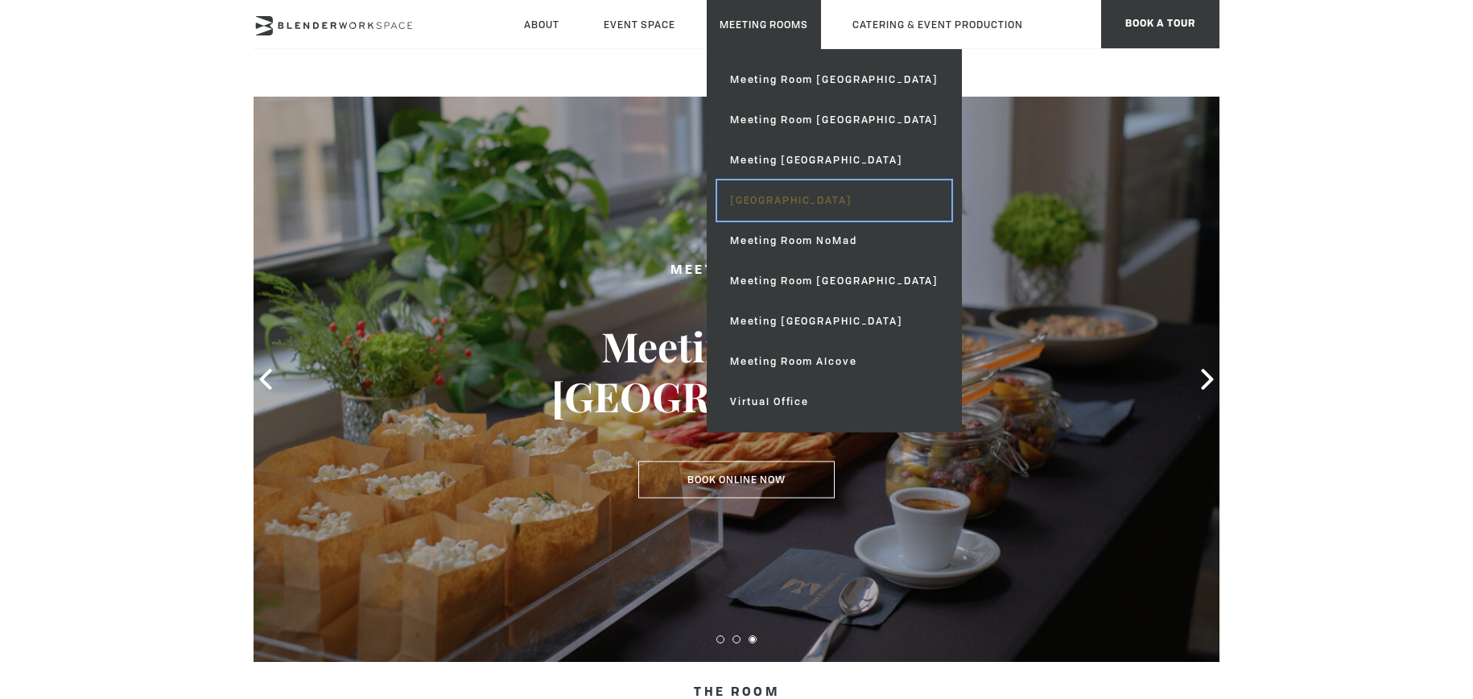
click at [844, 192] on link "[GEOGRAPHIC_DATA]" at bounding box center [834, 200] width 234 height 40
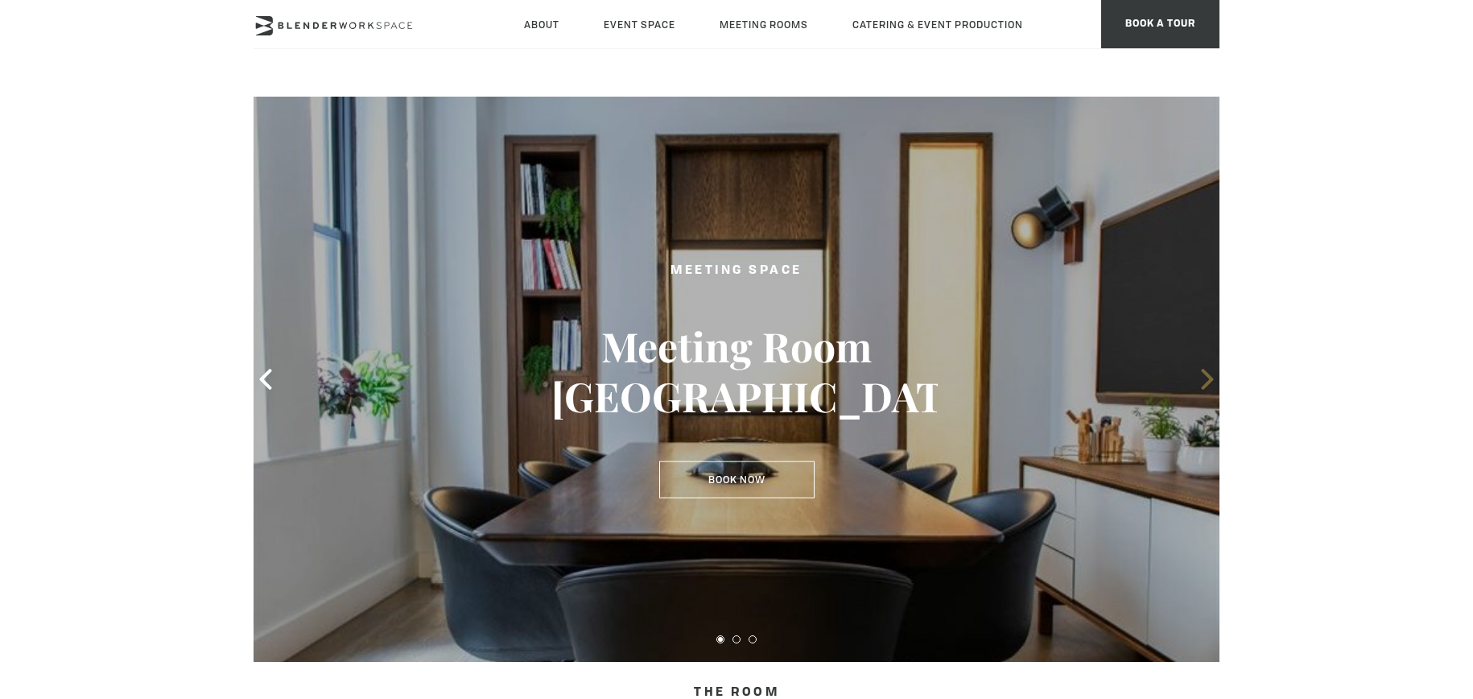
click at [1198, 377] on icon at bounding box center [1207, 379] width 21 height 21
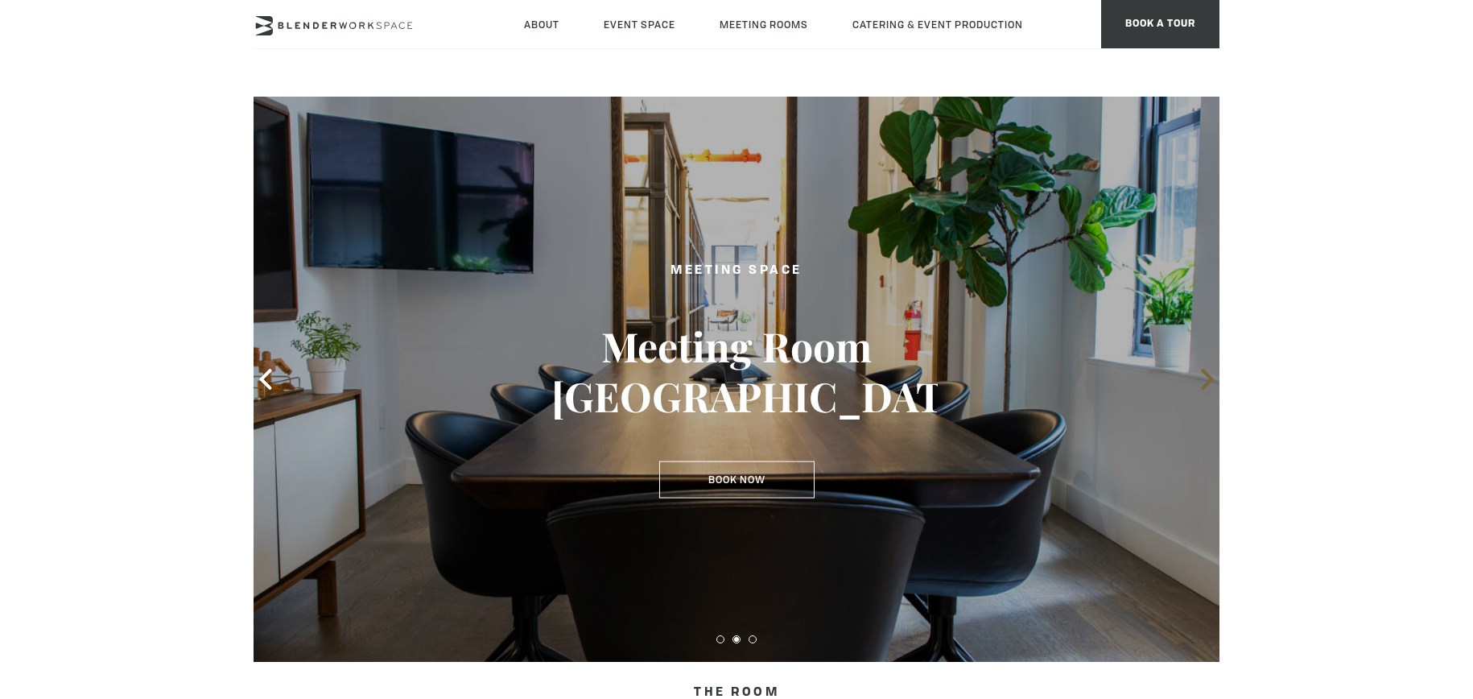
click at [1200, 376] on icon at bounding box center [1207, 379] width 21 height 21
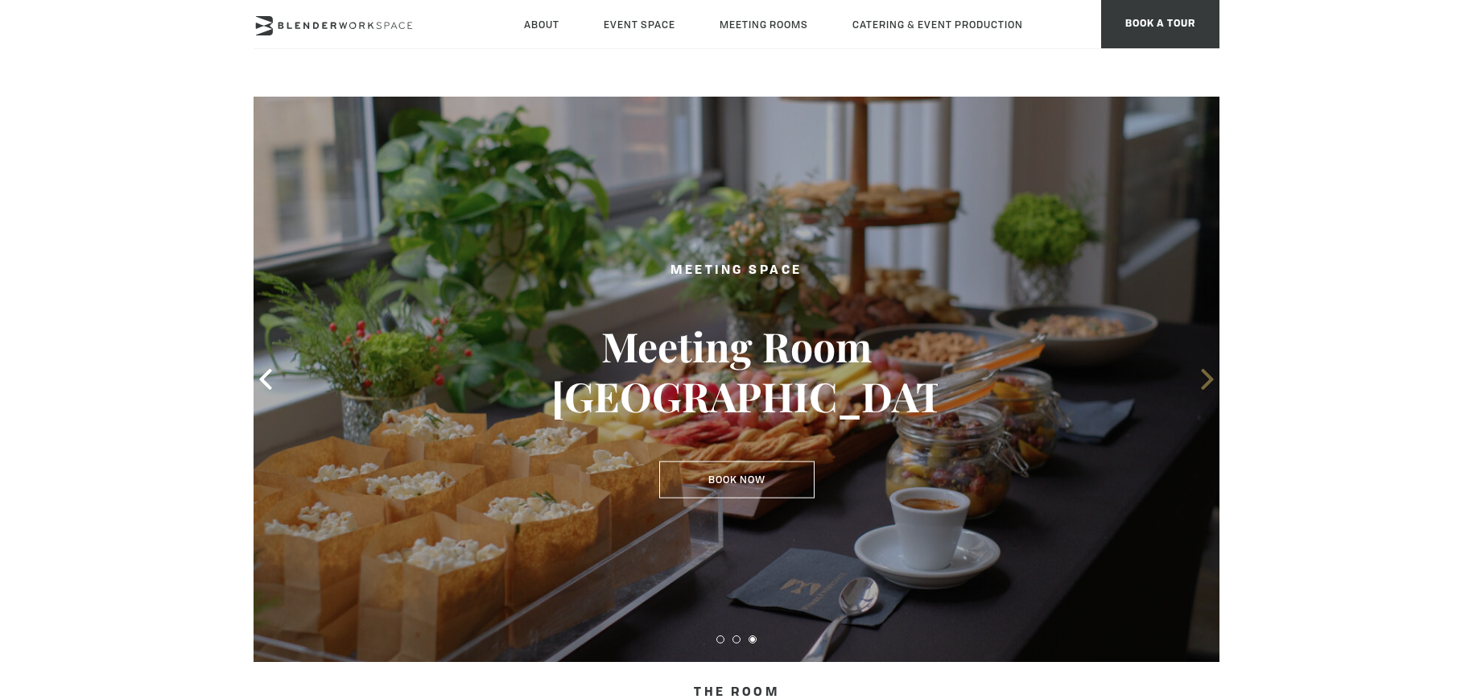
click at [1203, 377] on icon at bounding box center [1207, 379] width 21 height 21
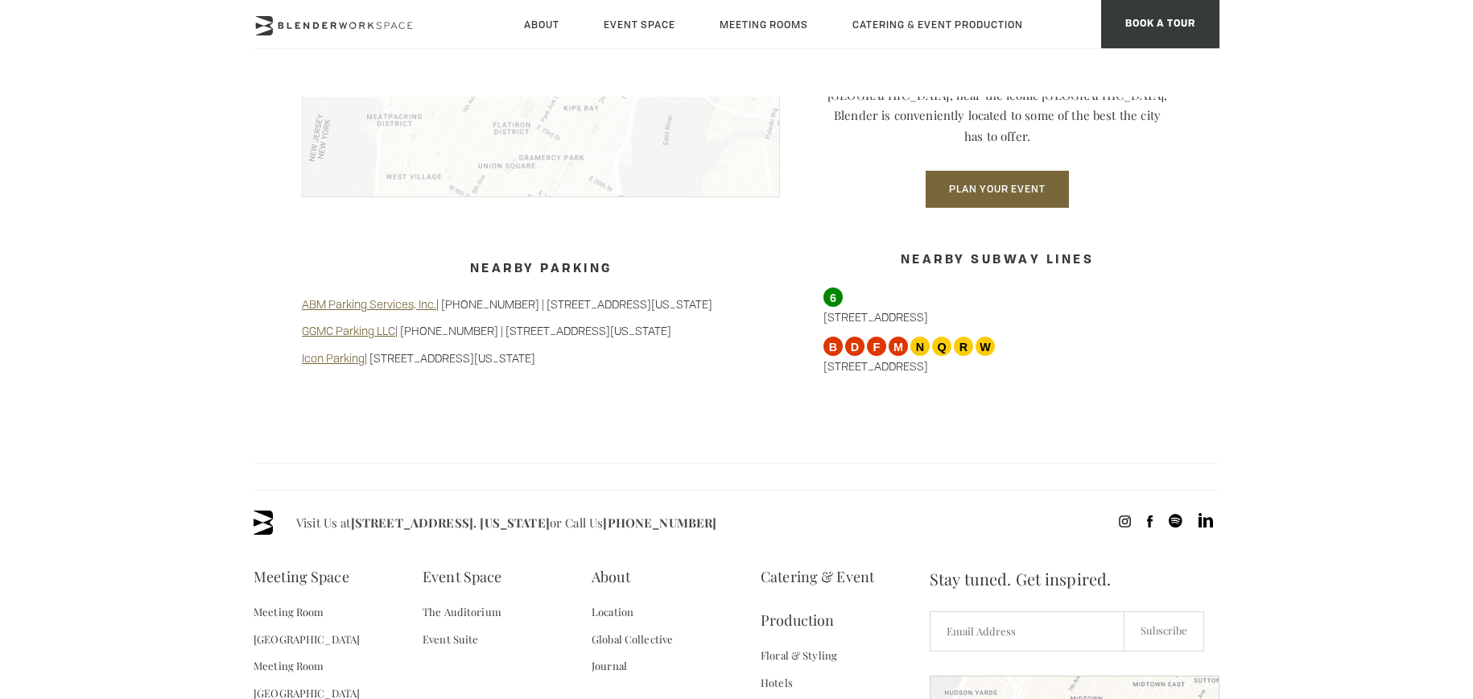
scroll to position [1347, 0]
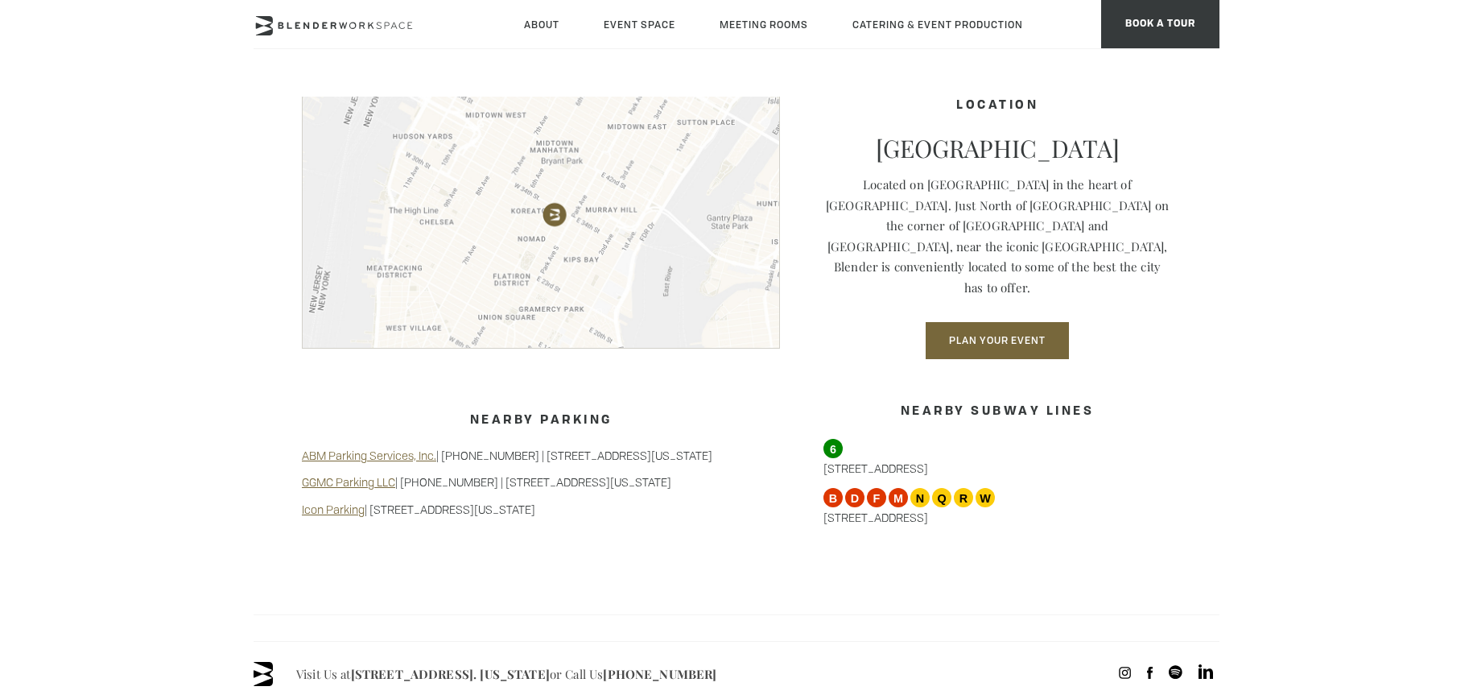
click at [887, 23] on link "Book Now" at bounding box center [916, 2] width 104 height 39
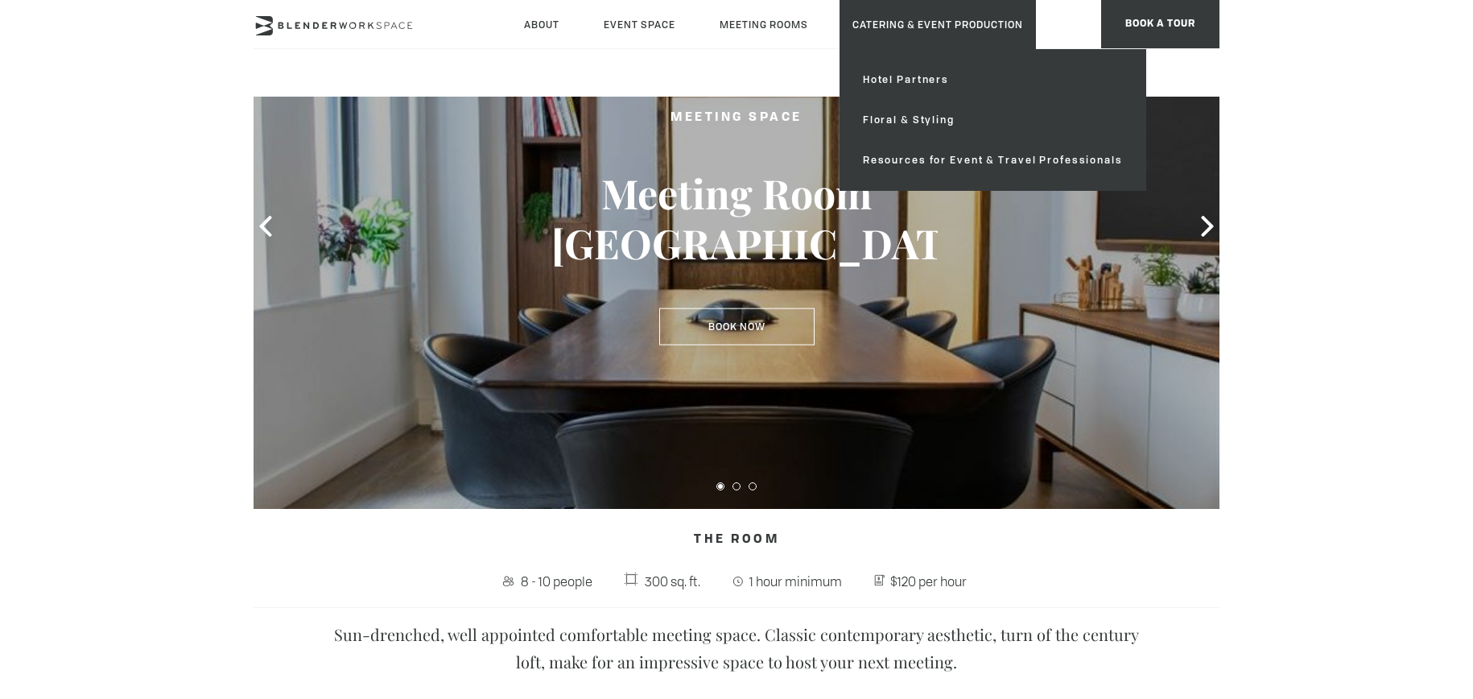
scroll to position [278, 0]
